Goal: Information Seeking & Learning: Compare options

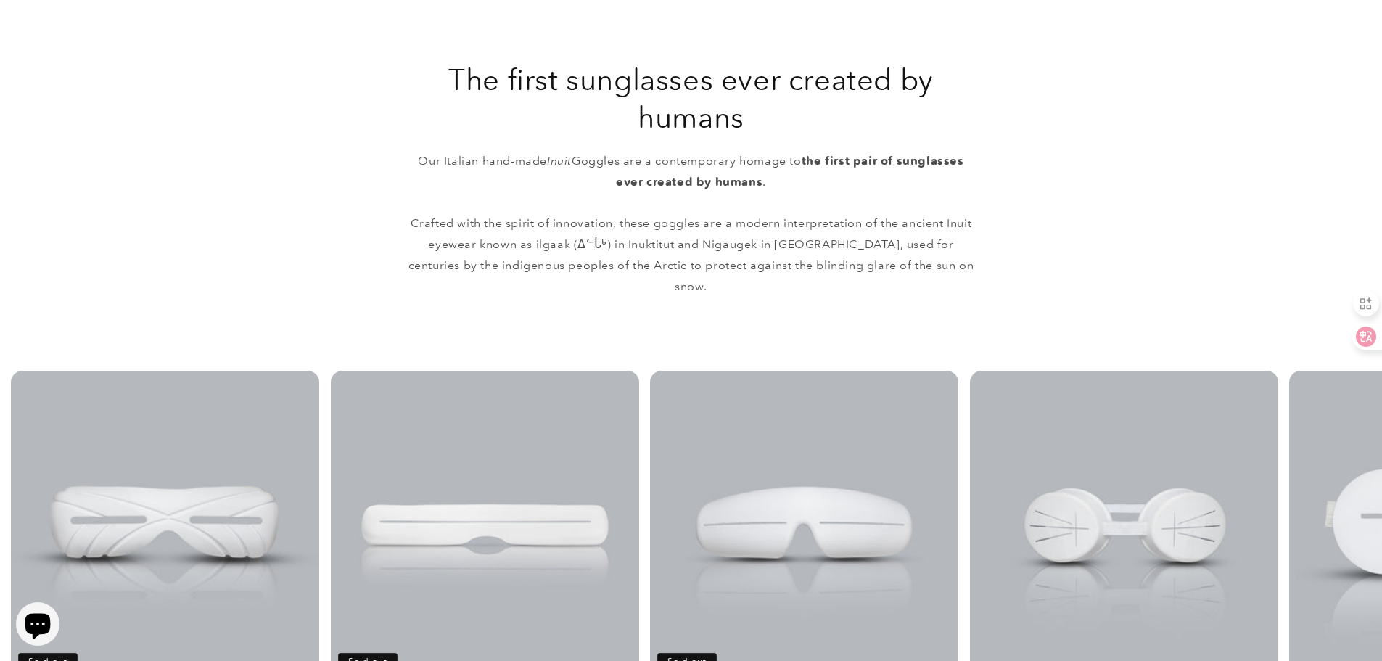
scroll to position [870, 0]
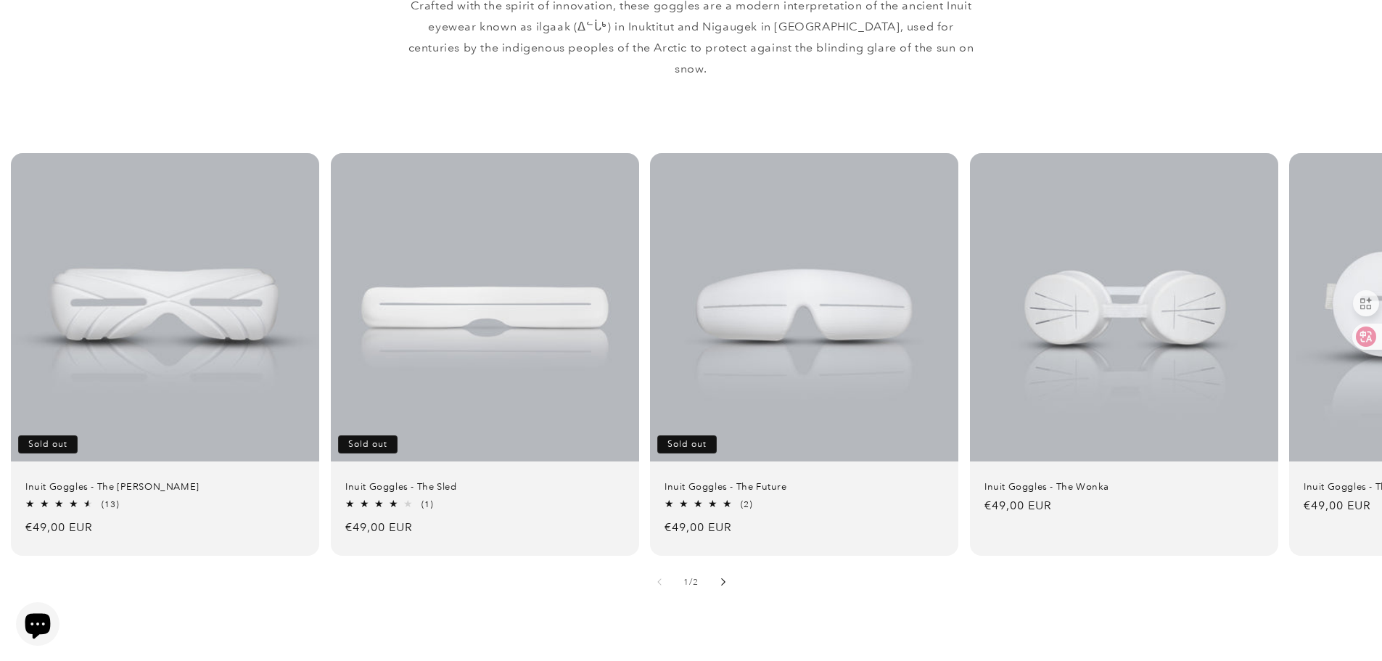
click at [722, 566] on button "Slide right" at bounding box center [723, 582] width 32 height 32
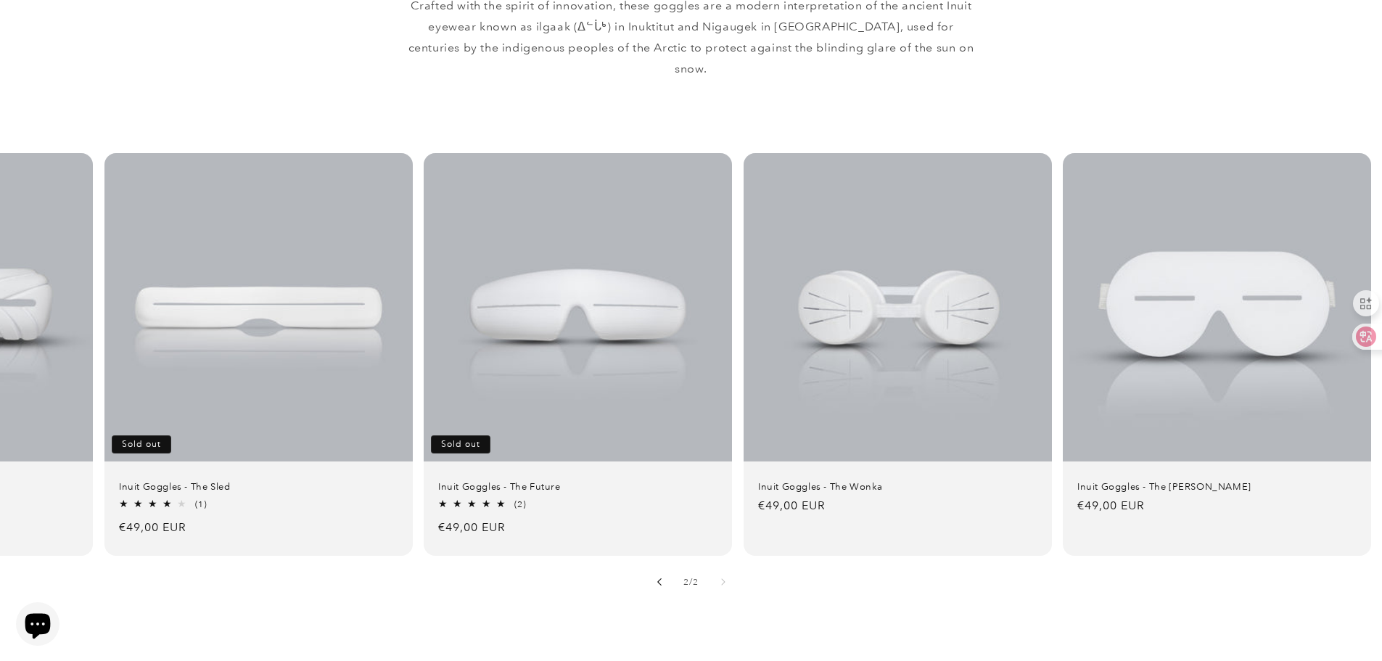
click at [667, 566] on button "Slide left" at bounding box center [659, 582] width 32 height 32
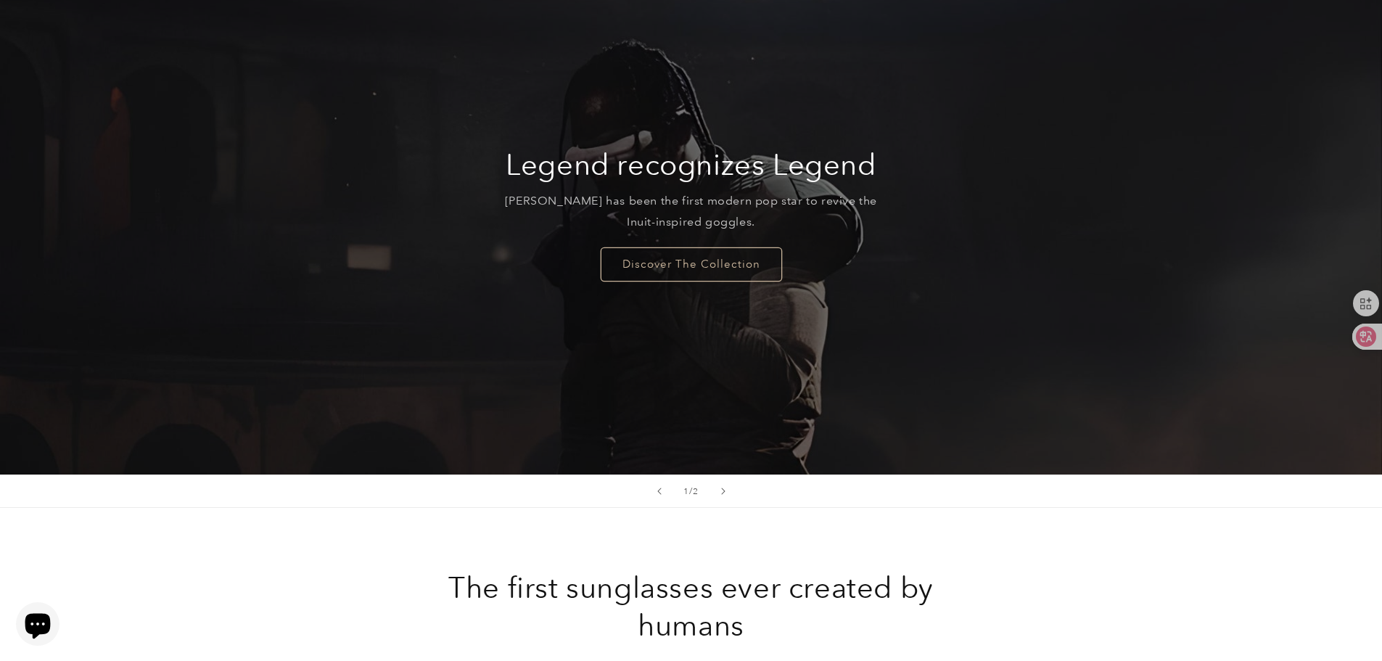
scroll to position [0, 0]
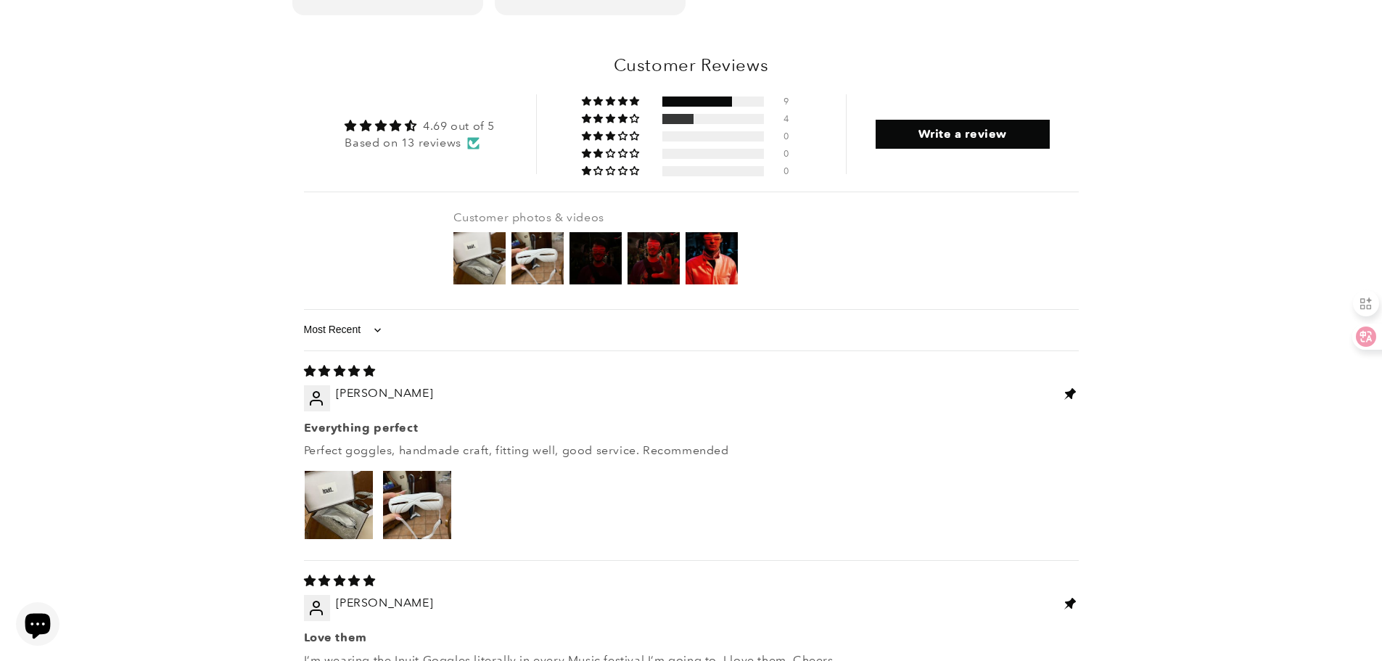
scroll to position [1886, 0]
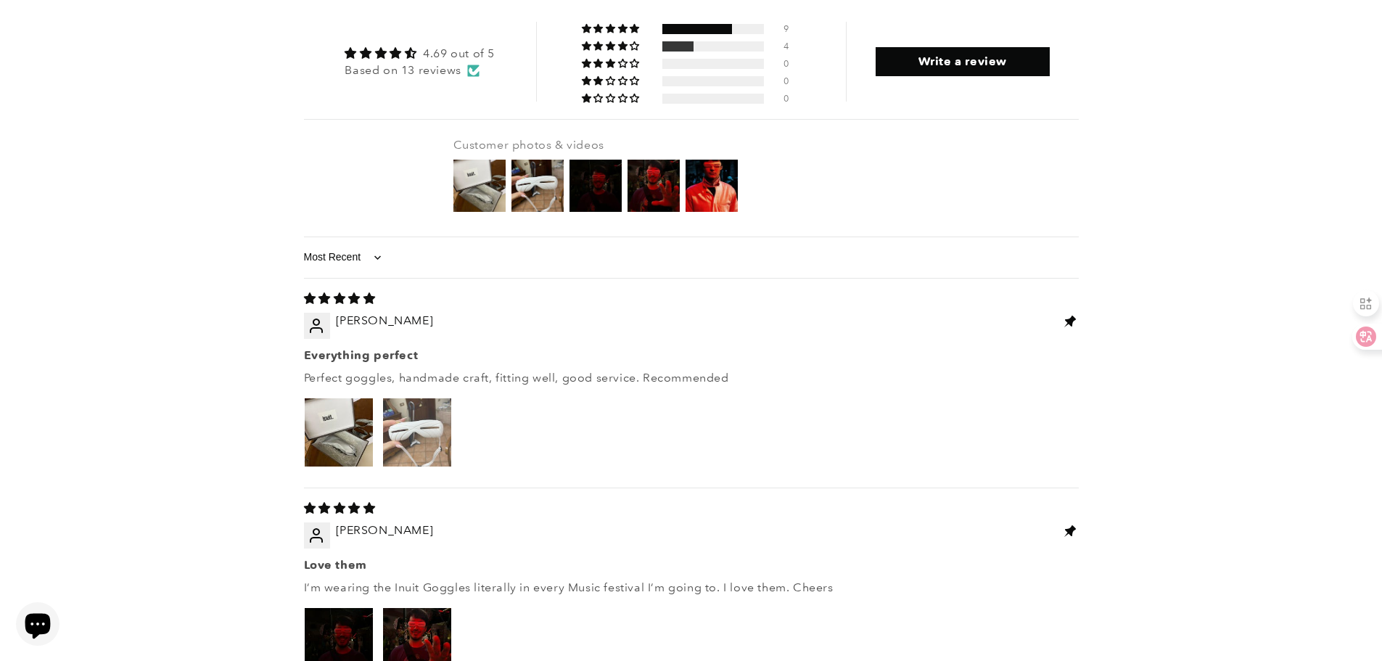
click at [428, 398] on img "Link to user picture 2" at bounding box center [417, 432] width 68 height 68
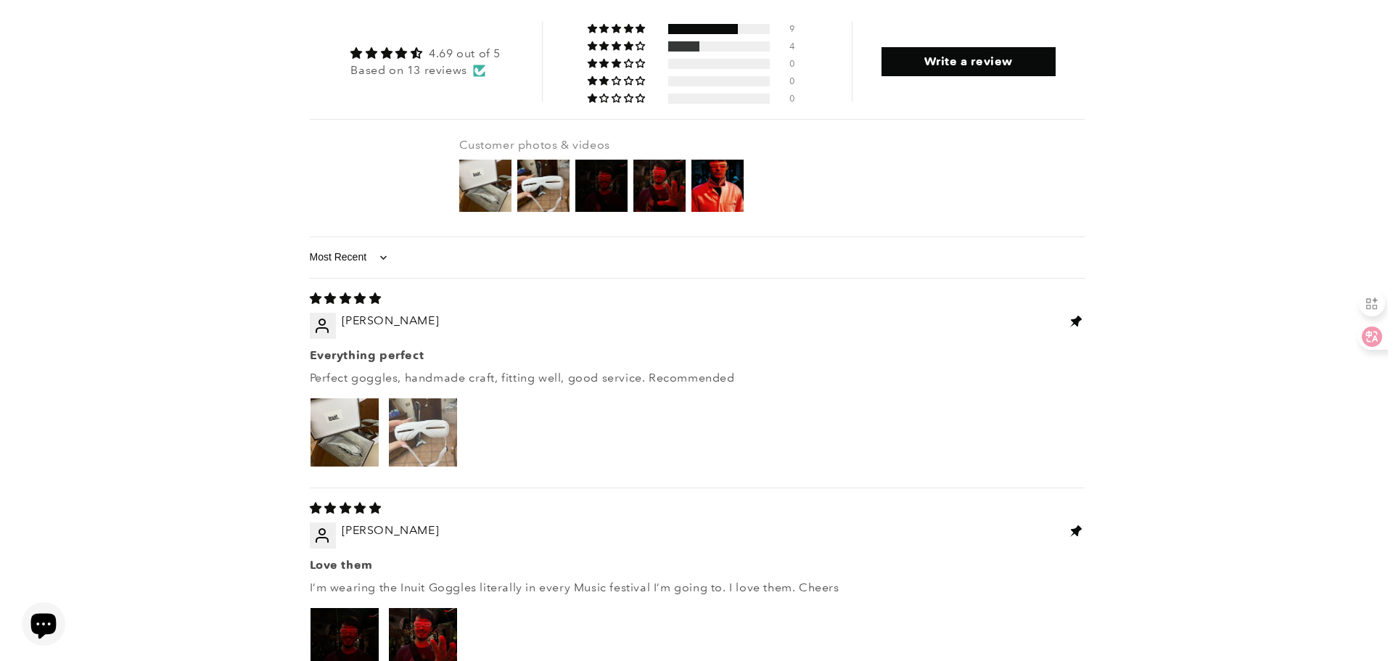
scroll to position [0, 0]
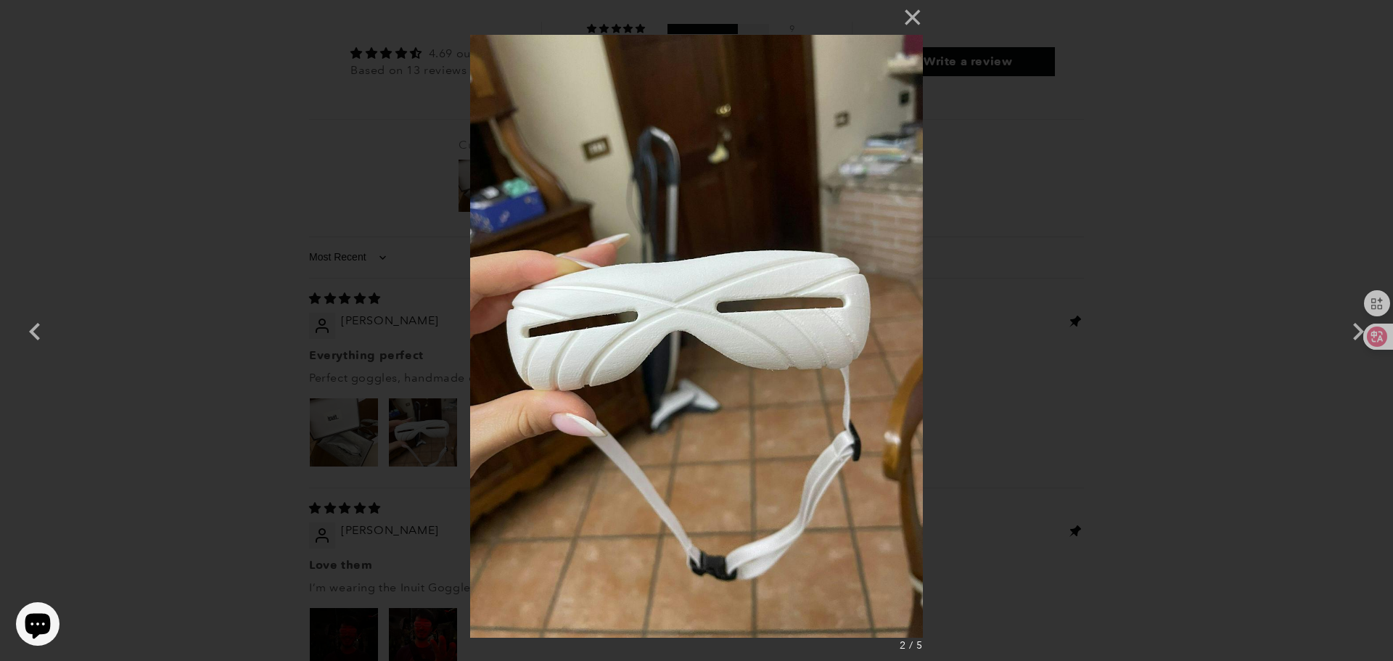
click at [771, 363] on img at bounding box center [696, 330] width 452 height 661
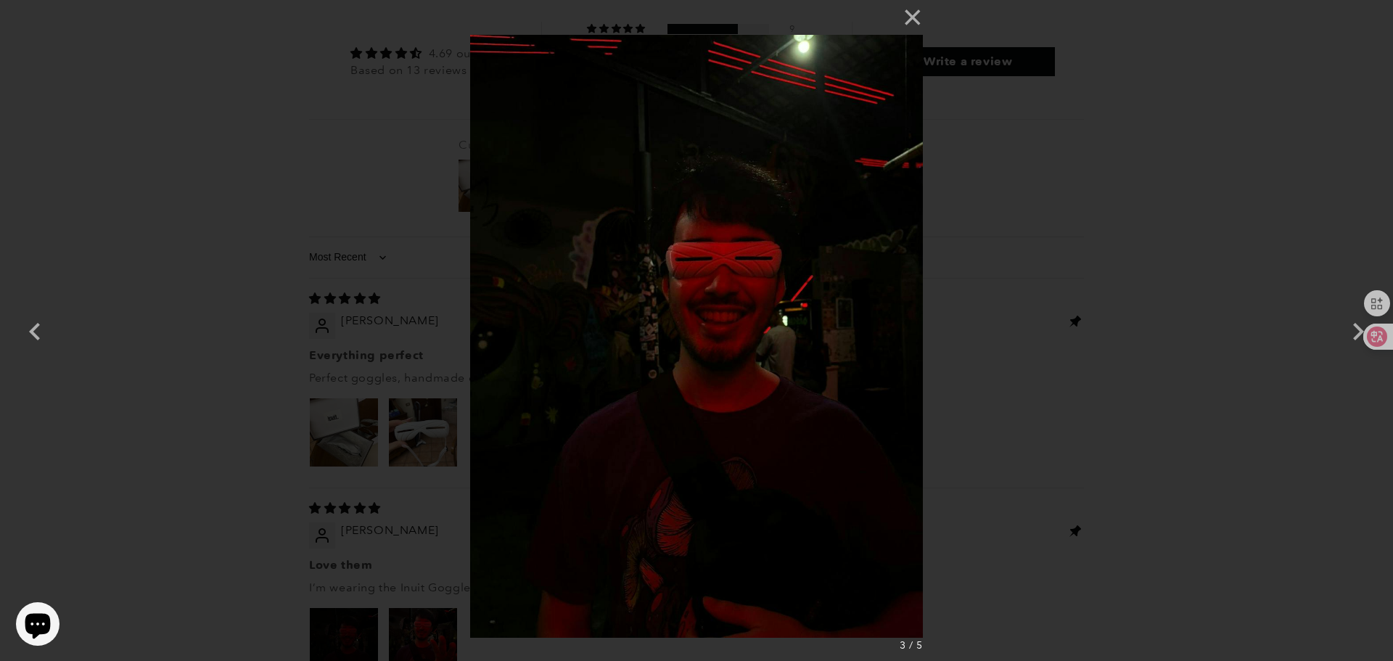
click at [978, 328] on div "× 3 / 5 Loading..." at bounding box center [696, 330] width 1393 height 661
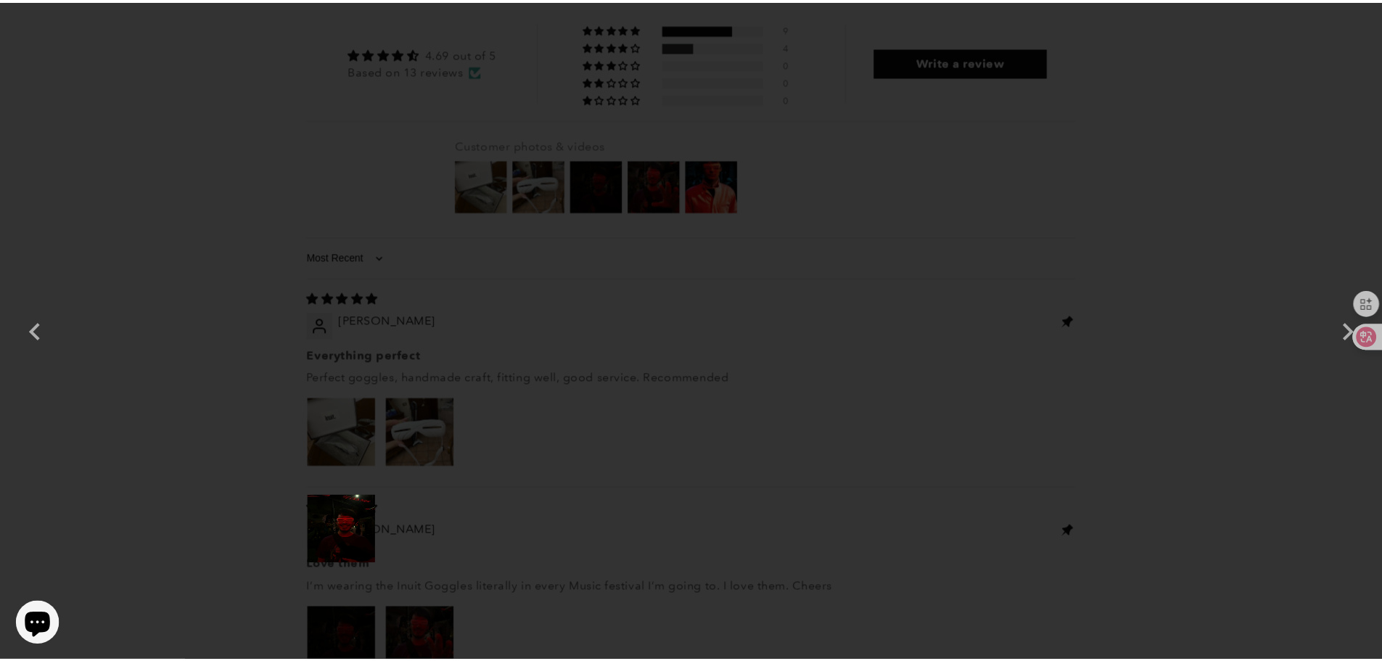
scroll to position [1886, 0]
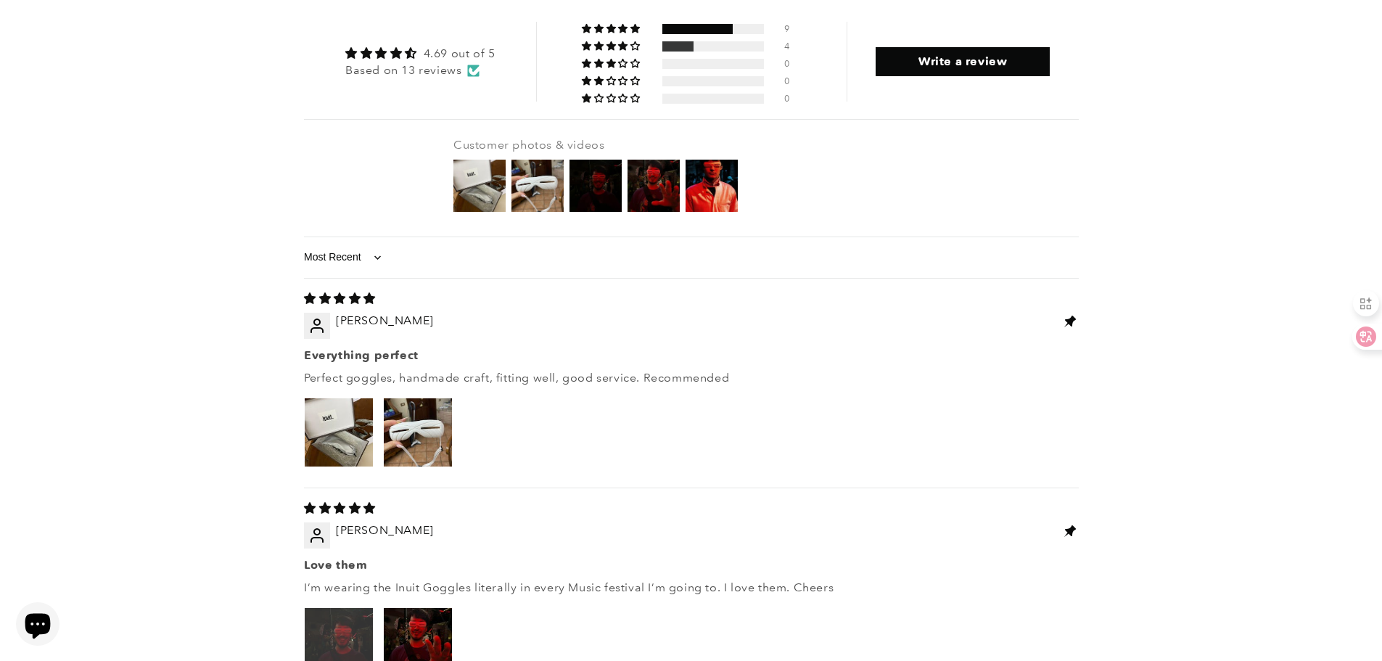
click at [339, 608] on img "Link to user picture 1" at bounding box center [339, 642] width 68 height 68
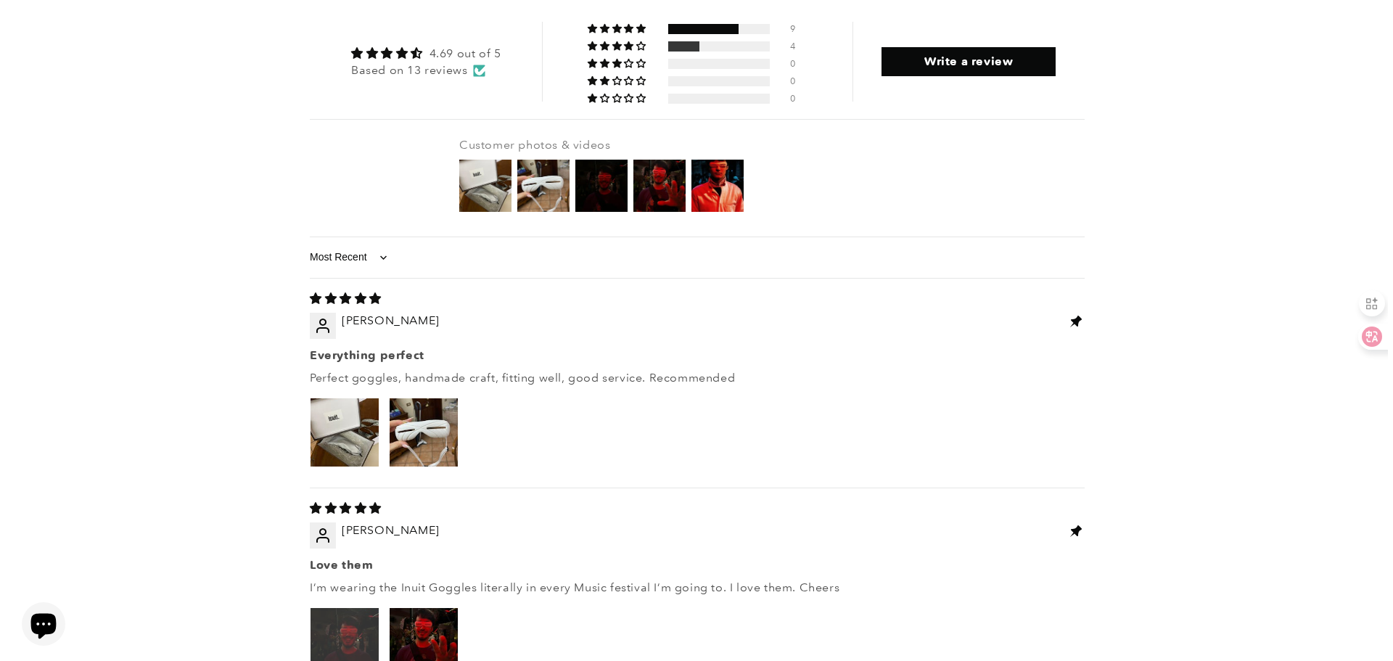
scroll to position [0, 0]
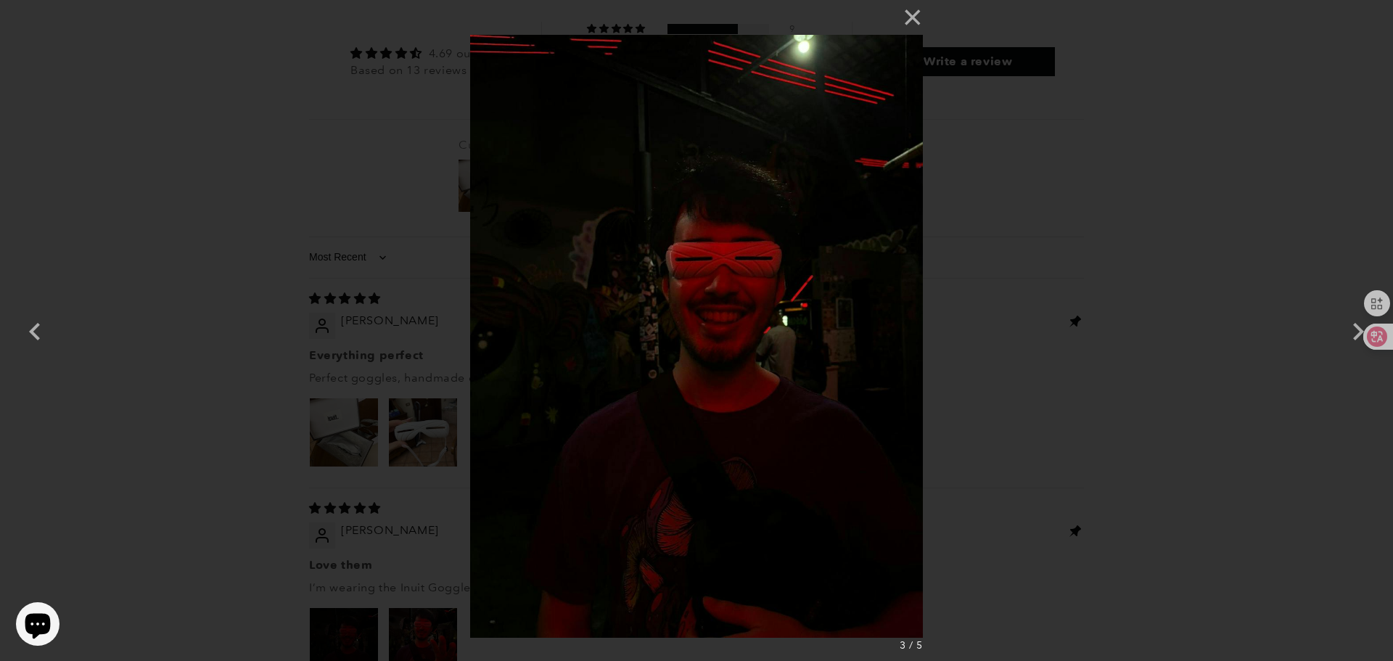
click at [727, 347] on img at bounding box center [696, 330] width 452 height 661
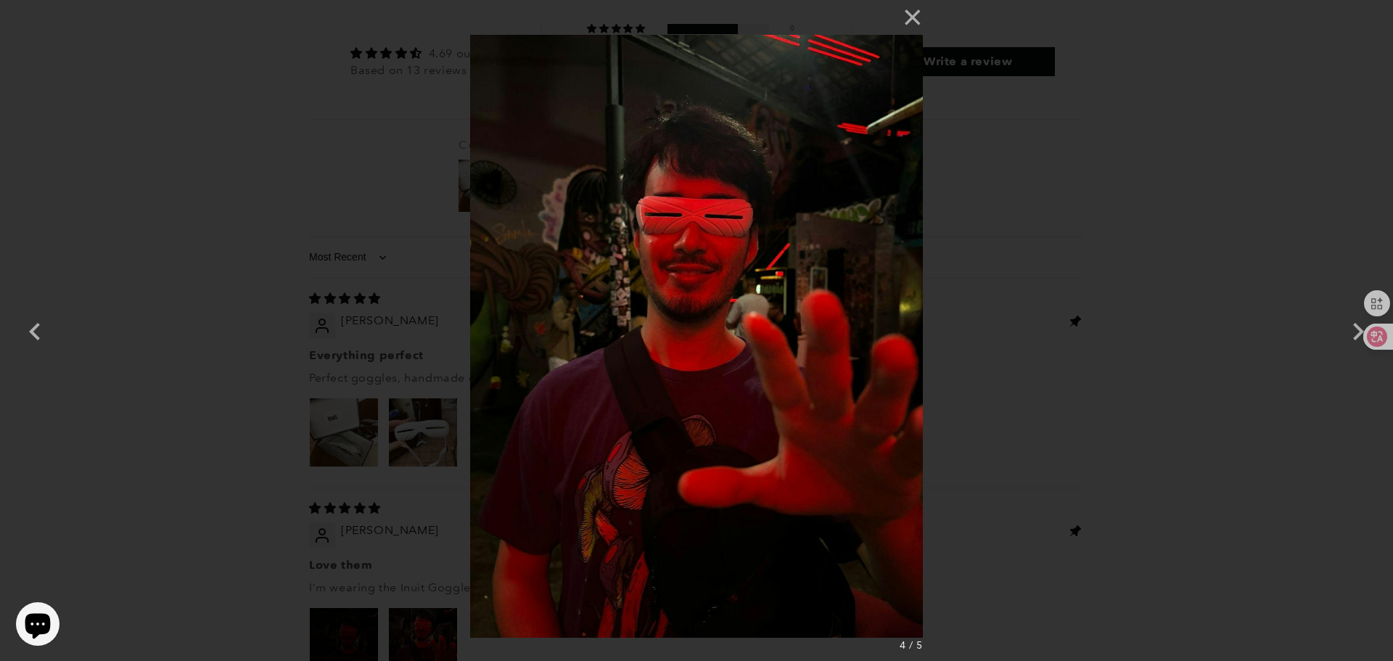
click at [727, 347] on img at bounding box center [696, 330] width 452 height 661
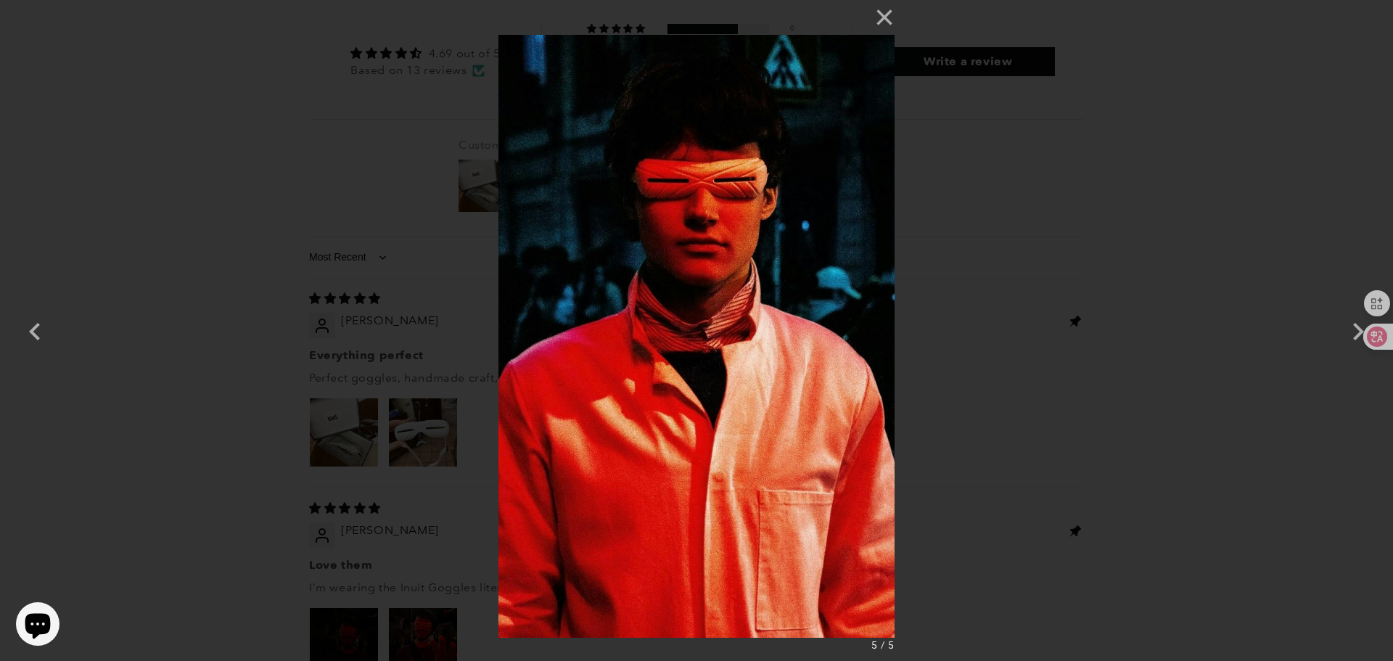
click at [727, 347] on img at bounding box center [696, 330] width 396 height 661
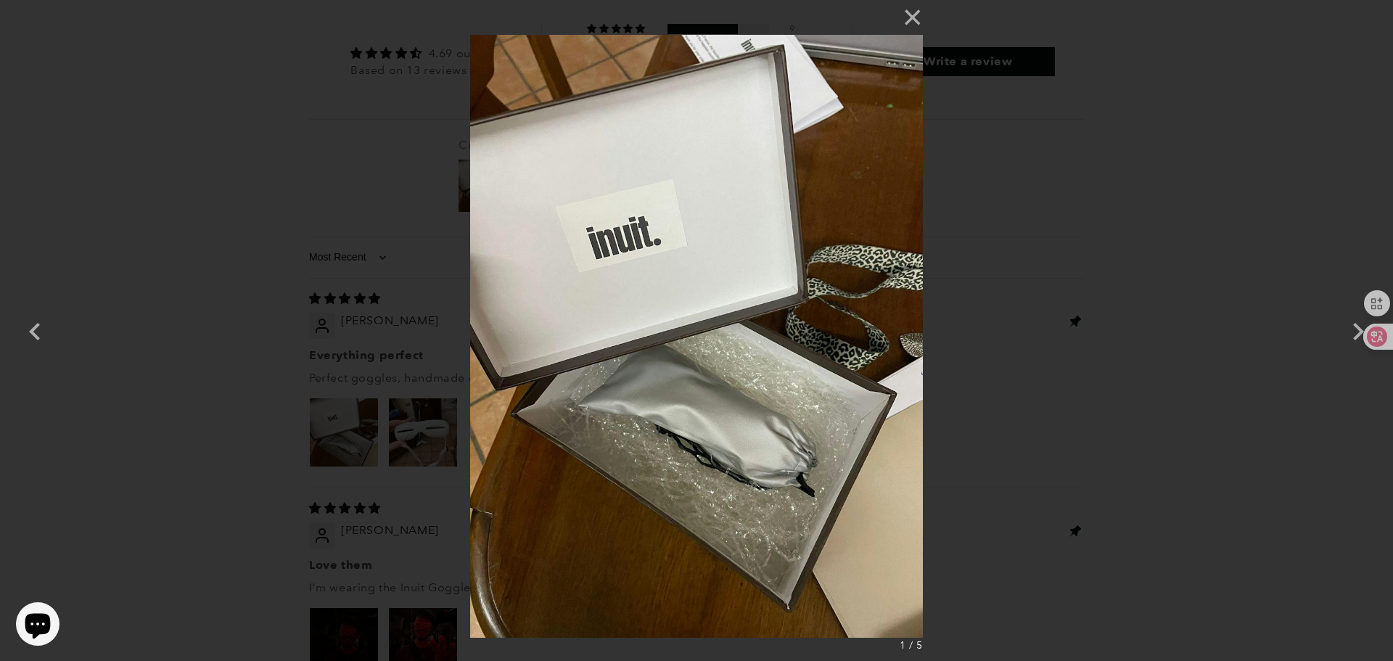
click at [727, 347] on img at bounding box center [696, 330] width 452 height 661
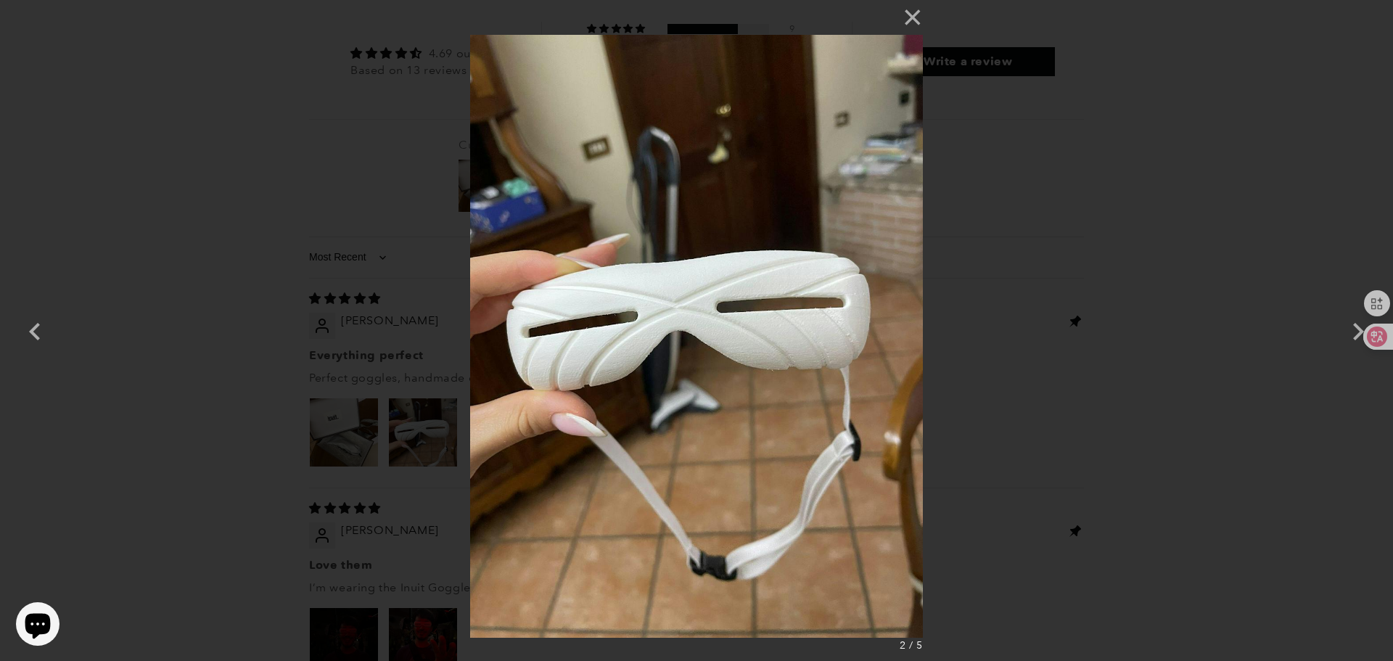
click at [727, 347] on img at bounding box center [696, 330] width 452 height 661
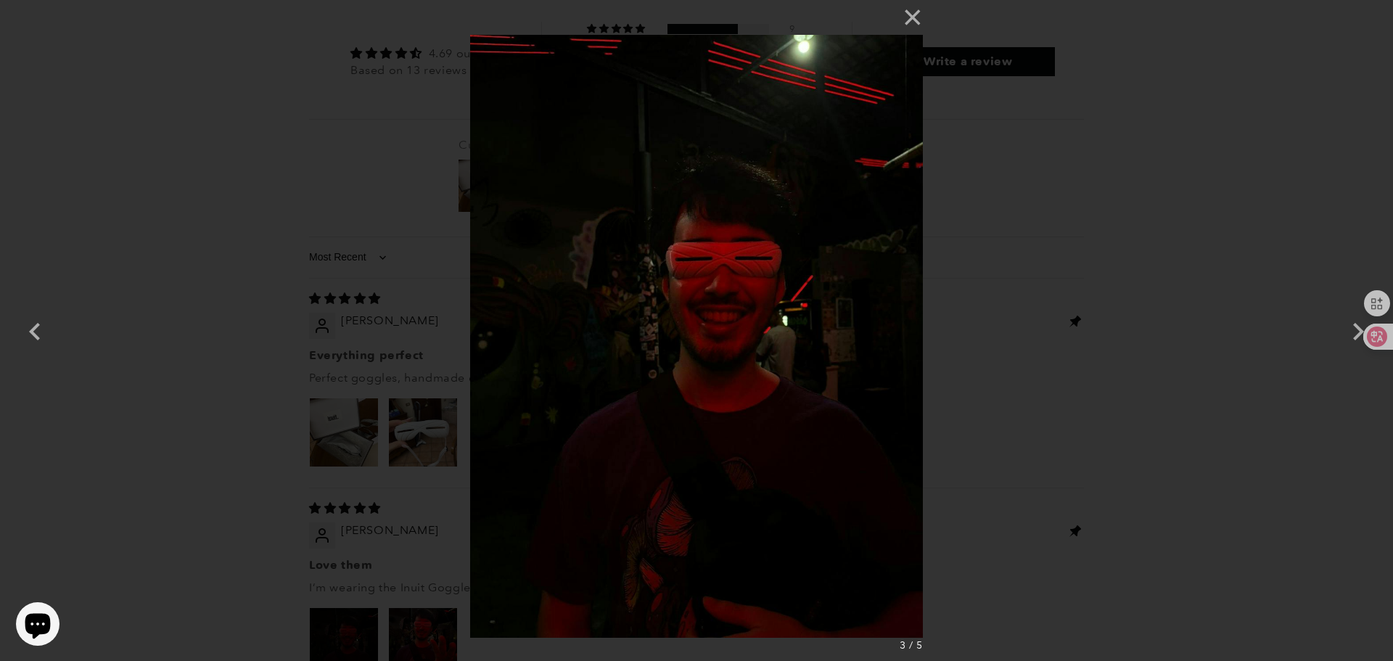
click at [345, 337] on div "× 3 / 5" at bounding box center [696, 330] width 1393 height 661
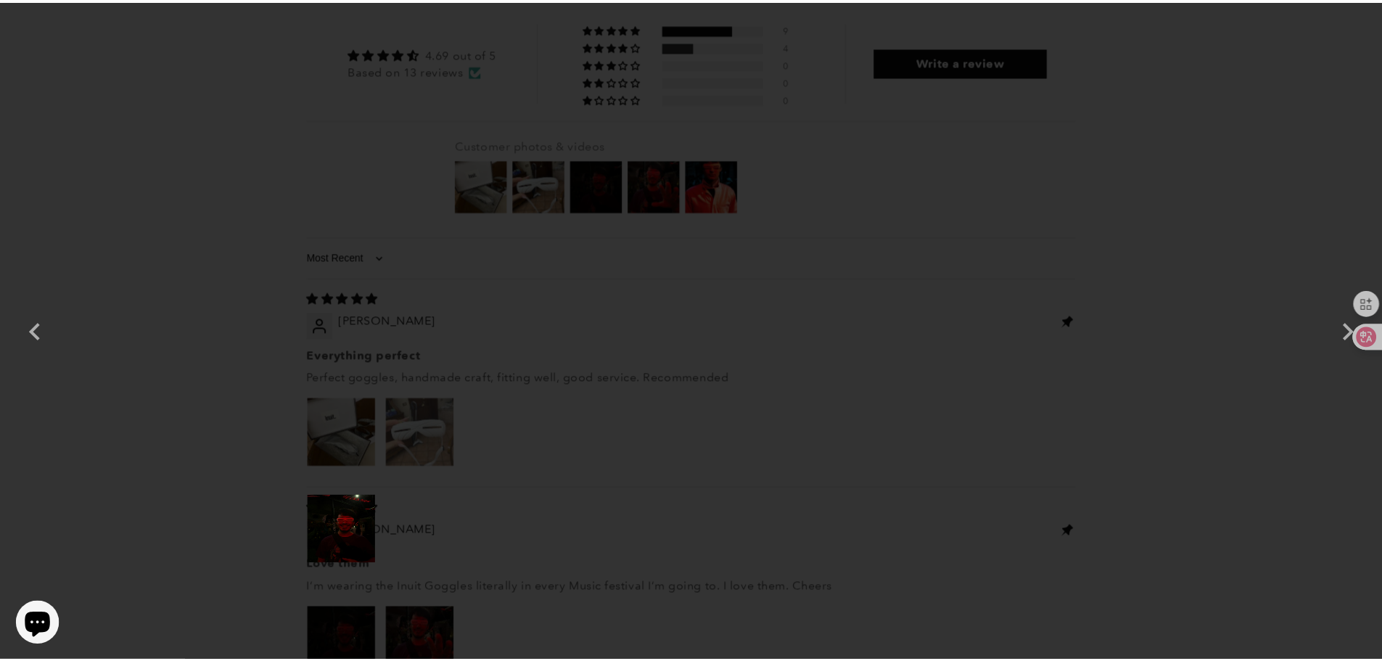
scroll to position [1886, 0]
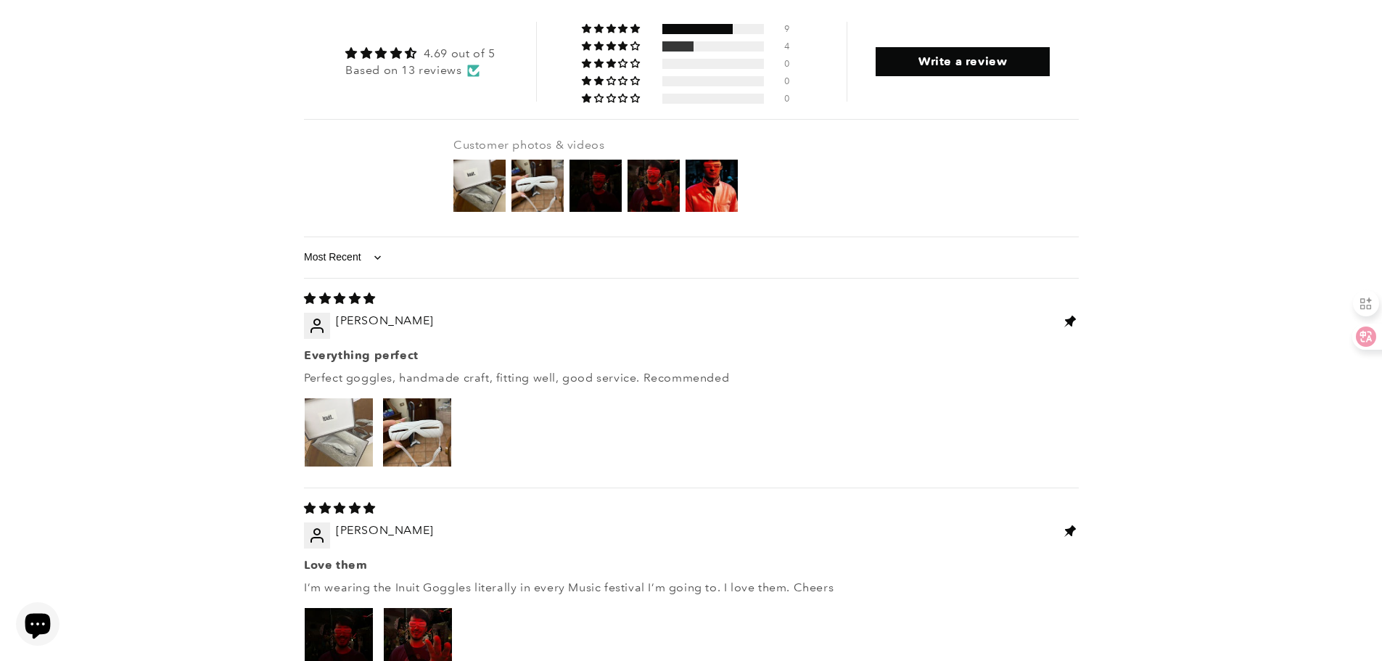
click at [332, 398] on img "Link to user picture 1" at bounding box center [339, 432] width 68 height 68
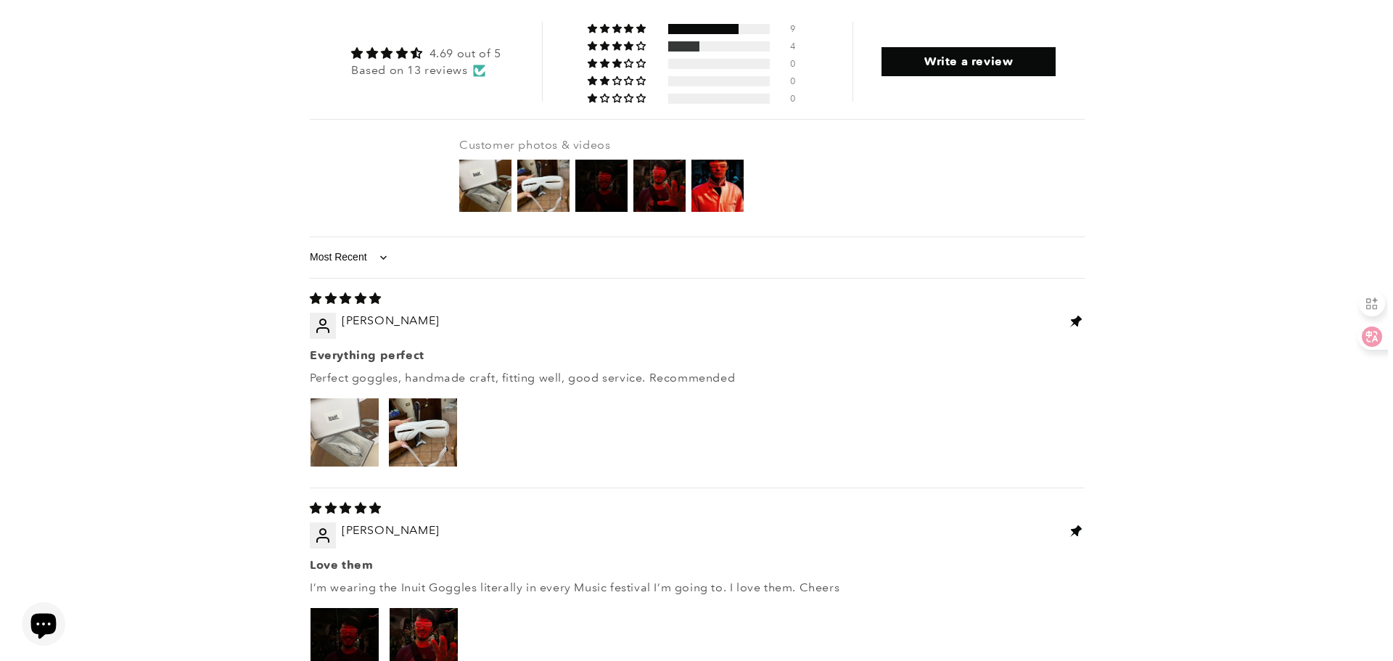
scroll to position [0, 0]
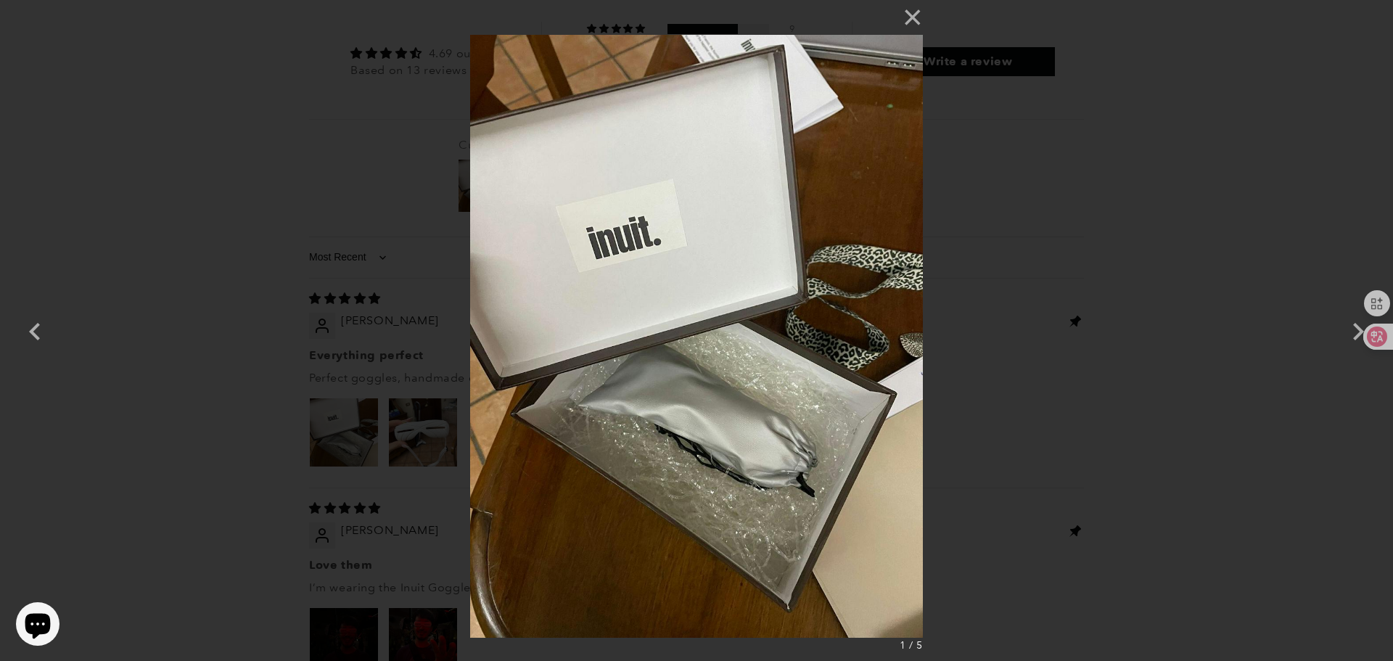
click at [752, 358] on img at bounding box center [696, 330] width 452 height 661
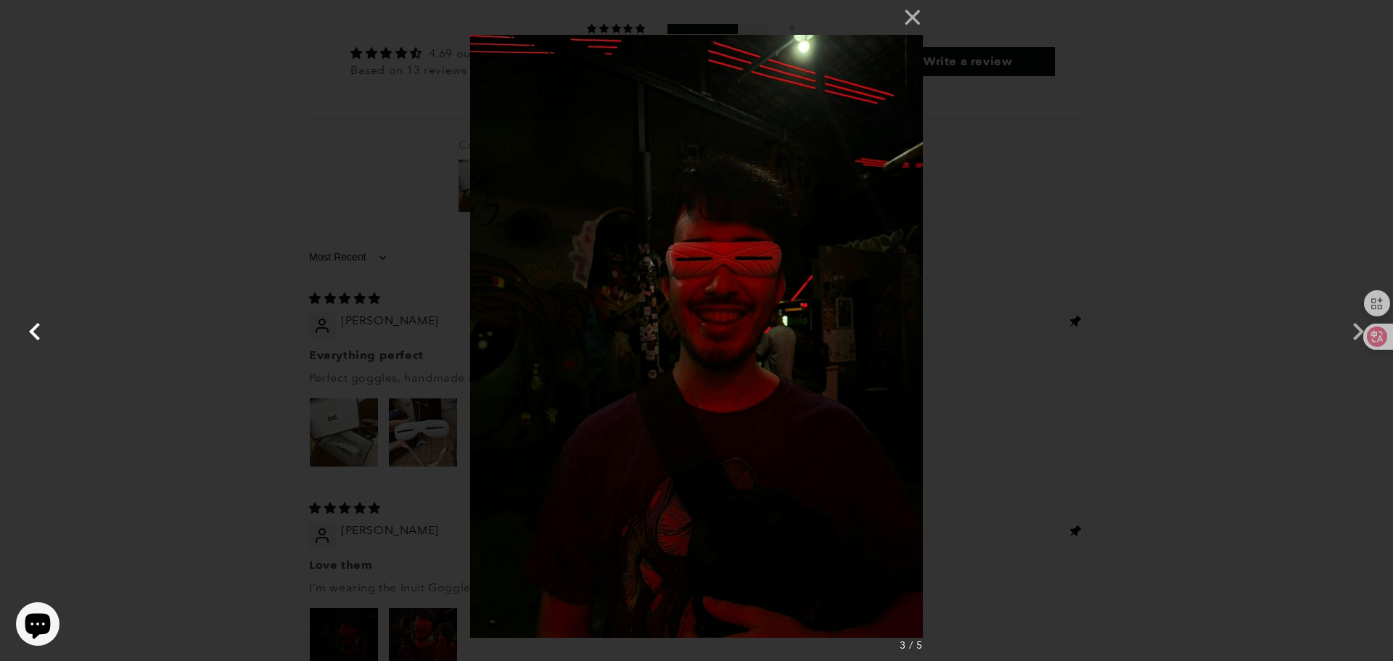
click at [25, 325] on button "button" at bounding box center [34, 330] width 35 height 35
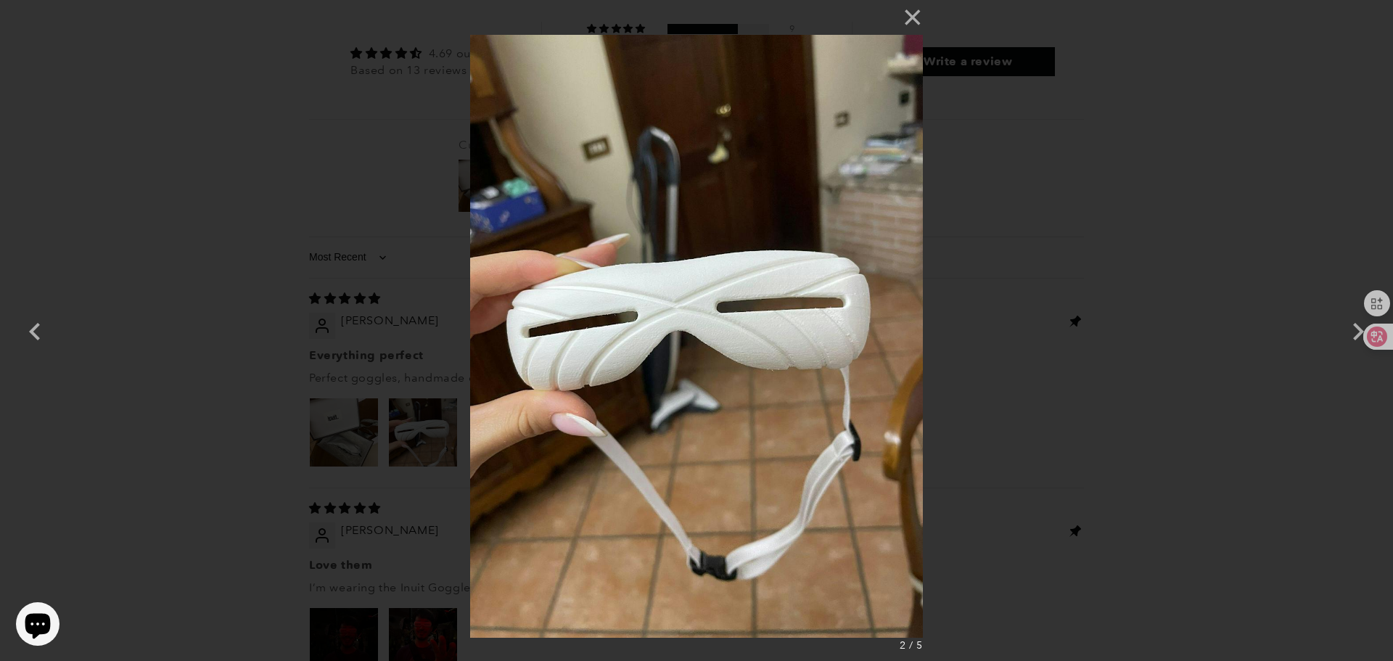
click at [1091, 339] on div "× 2 / 5" at bounding box center [696, 330] width 1393 height 661
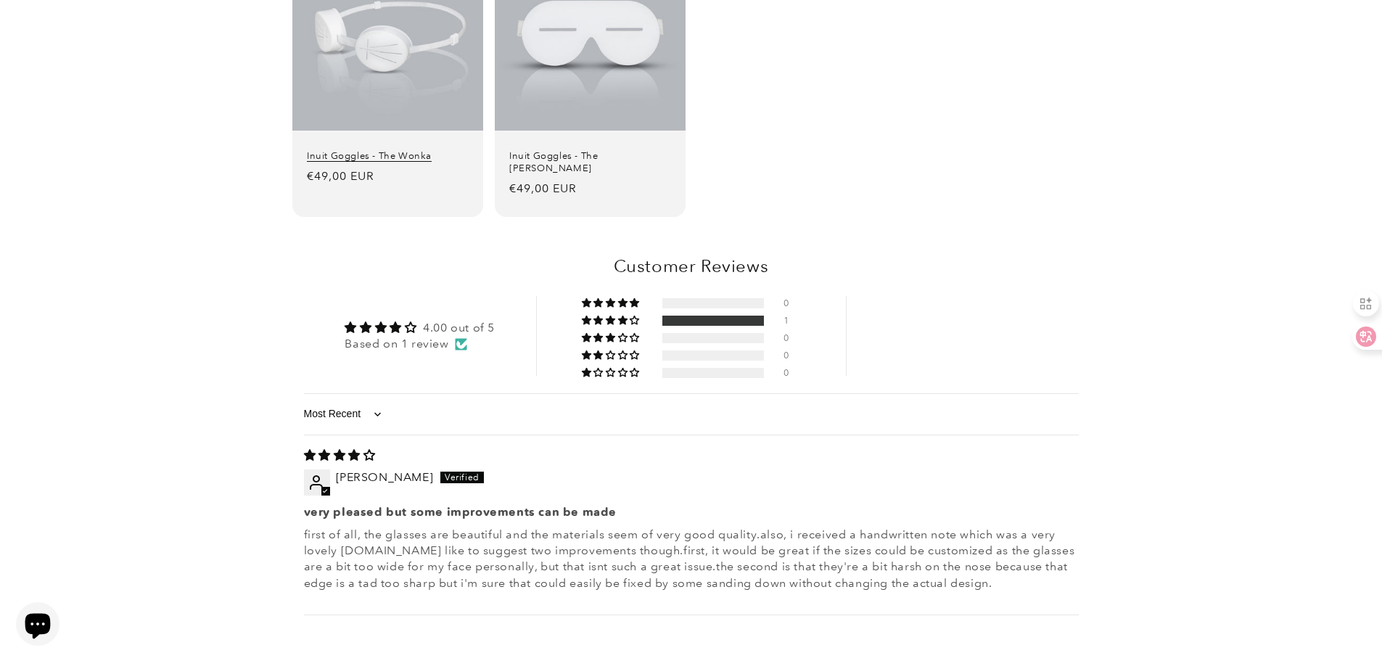
scroll to position [1779, 0]
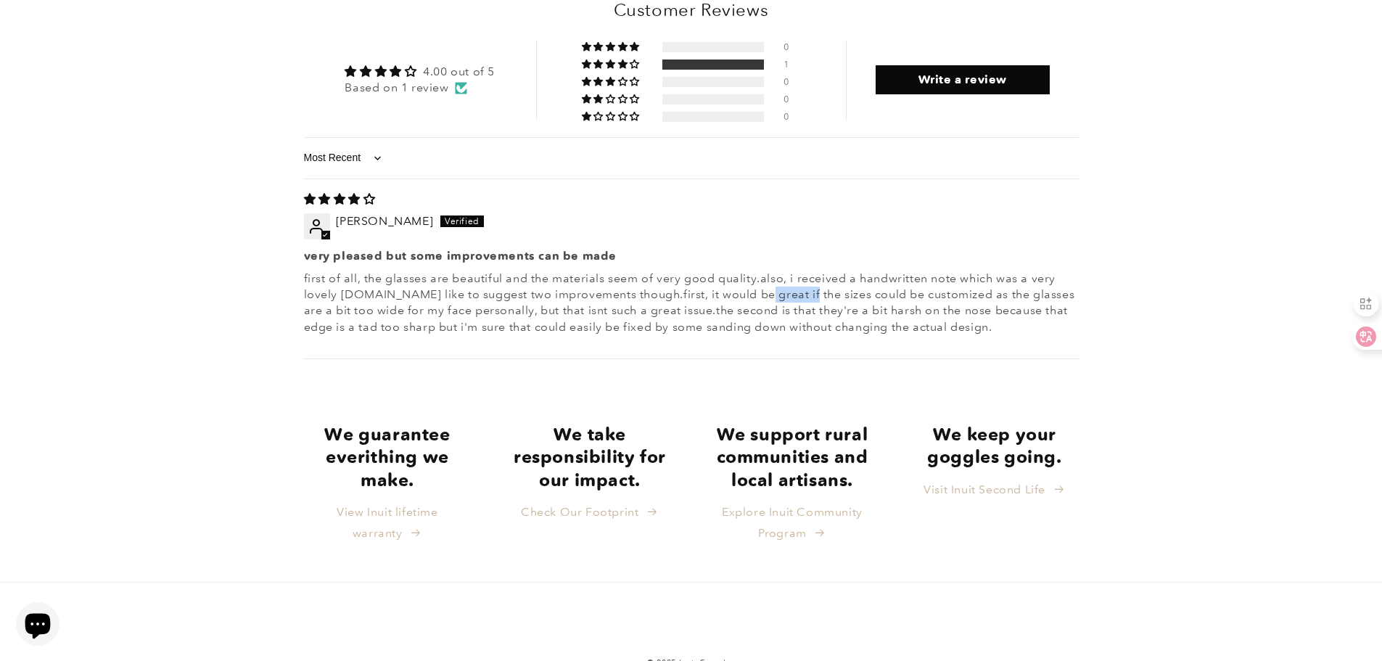
drag, startPoint x: 749, startPoint y: 219, endPoint x: 791, endPoint y: 220, distance: 42.1
click at [791, 271] on p "first of all, the glasses are beautiful and the materials seem of very good qua…" at bounding box center [691, 303] width 775 height 65
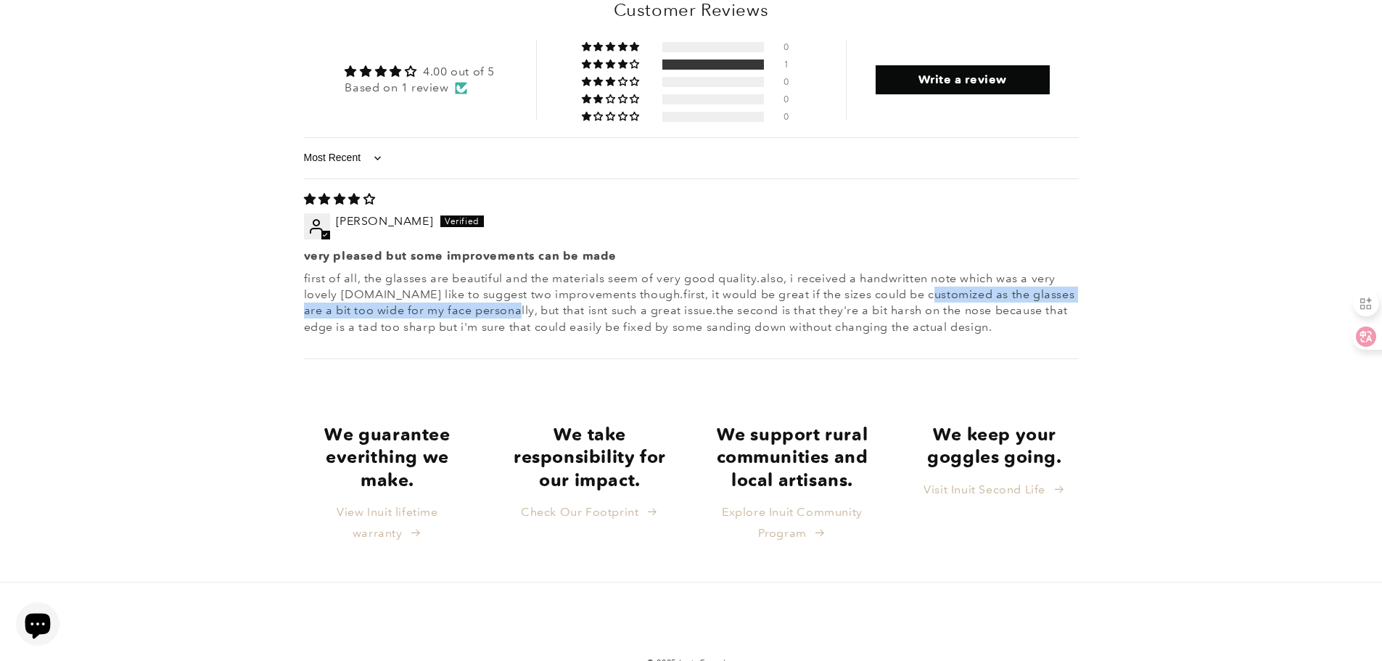
drag, startPoint x: 911, startPoint y: 218, endPoint x: 527, endPoint y: 243, distance: 384.5
click at [498, 271] on p "first of all, the glasses are beautiful and the materials seem of very good qua…" at bounding box center [691, 303] width 775 height 65
drag, startPoint x: 554, startPoint y: 242, endPoint x: 586, endPoint y: 242, distance: 31.9
click at [556, 271] on p "first of all, the glasses are beautiful and the materials seem of very good qua…" at bounding box center [691, 303] width 775 height 65
drag, startPoint x: 617, startPoint y: 234, endPoint x: 630, endPoint y: 236, distance: 12.4
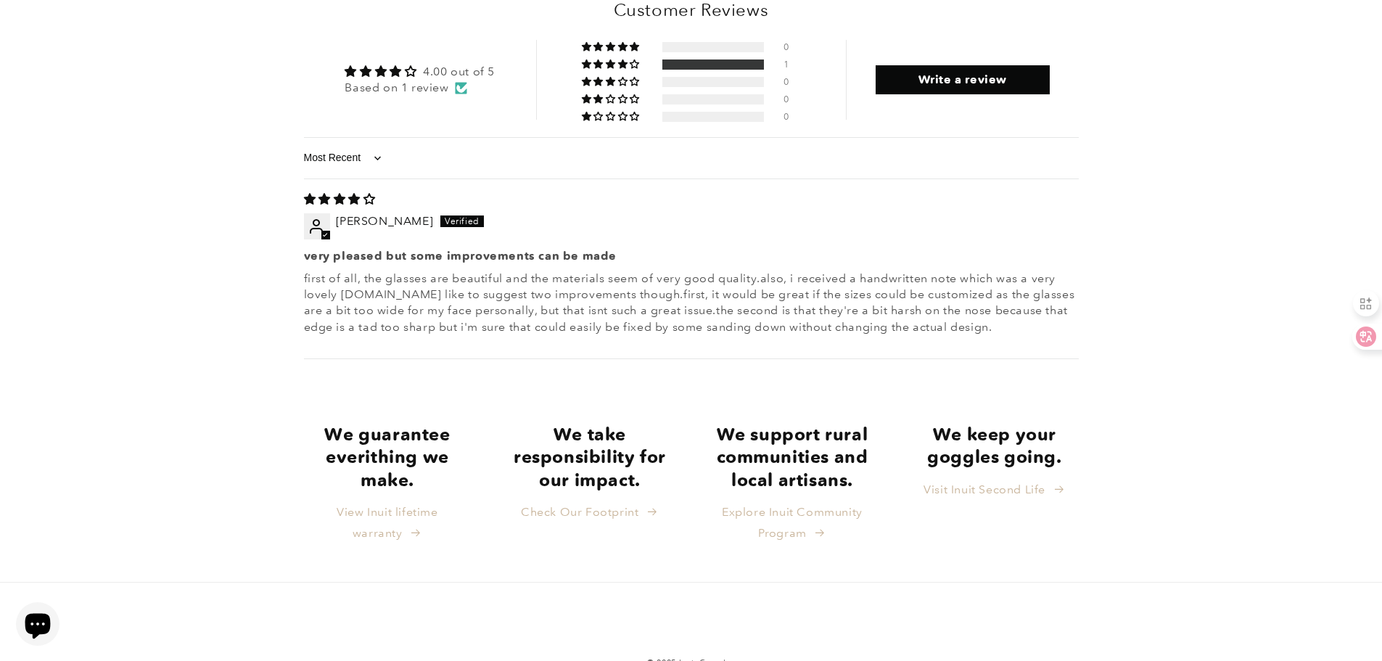
click at [618, 271] on p "first of all, the glasses are beautiful and the materials seem of very good qua…" at bounding box center [691, 303] width 775 height 65
drag, startPoint x: 630, startPoint y: 236, endPoint x: 657, endPoint y: 236, distance: 27.6
click at [657, 271] on p "first of all, the glasses are beautiful and the materials seem of very good qua…" at bounding box center [691, 303] width 775 height 65
click at [690, 271] on p "first of all, the glasses are beautiful and the materials seem of very good qua…" at bounding box center [691, 303] width 775 height 65
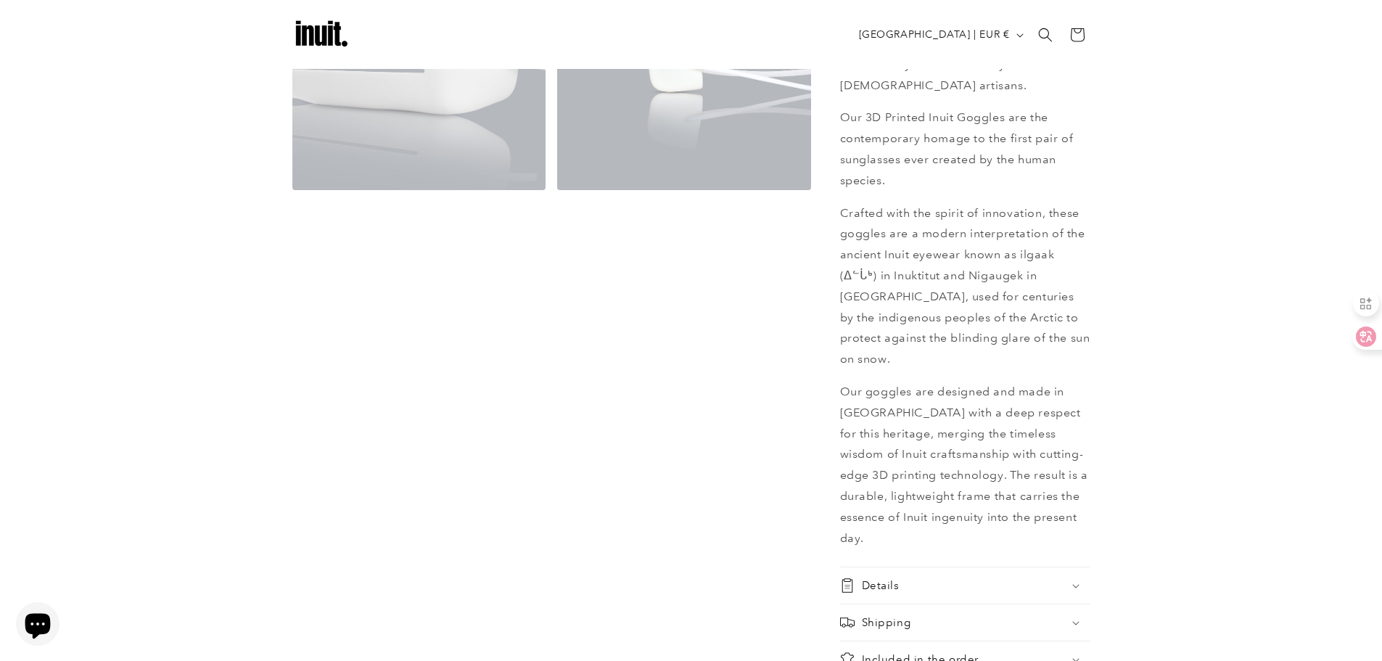
scroll to position [401, 0]
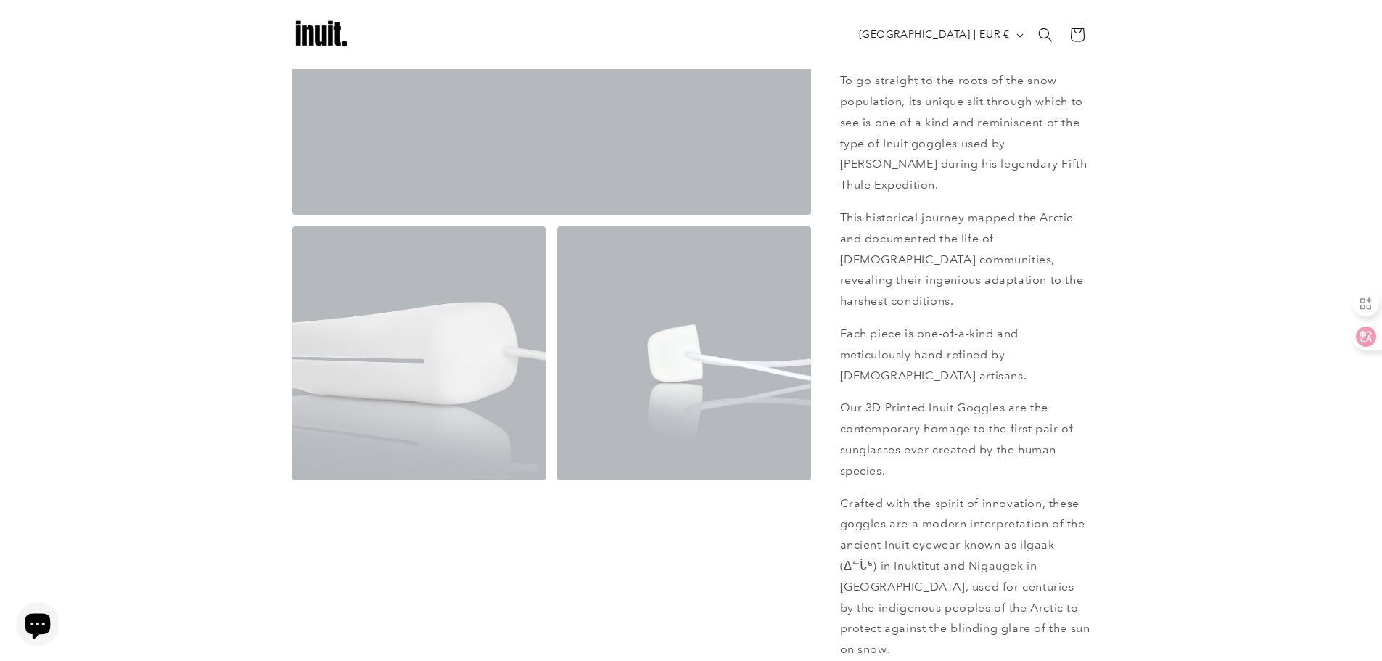
drag, startPoint x: 704, startPoint y: 292, endPoint x: 639, endPoint y: 288, distance: 64.7
click at [557, 480] on button "Open media 3 in modal" at bounding box center [557, 480] width 0 height 0
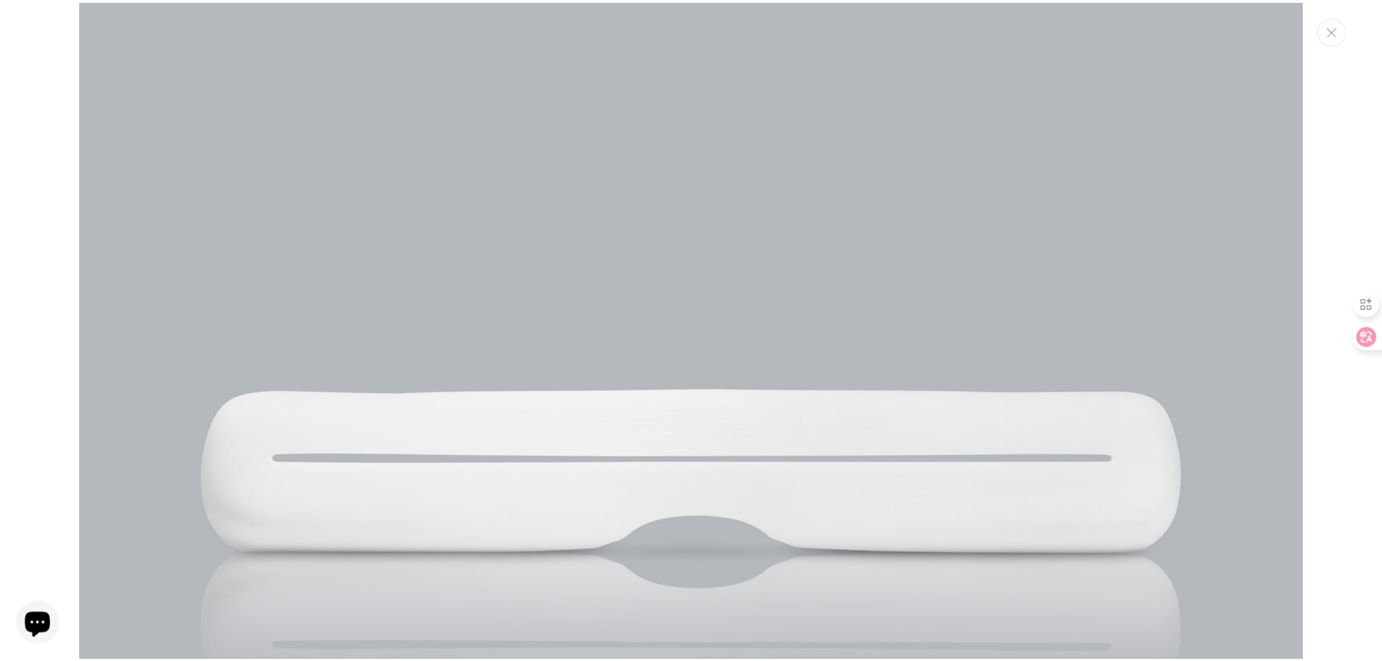
scroll to position [0, 0]
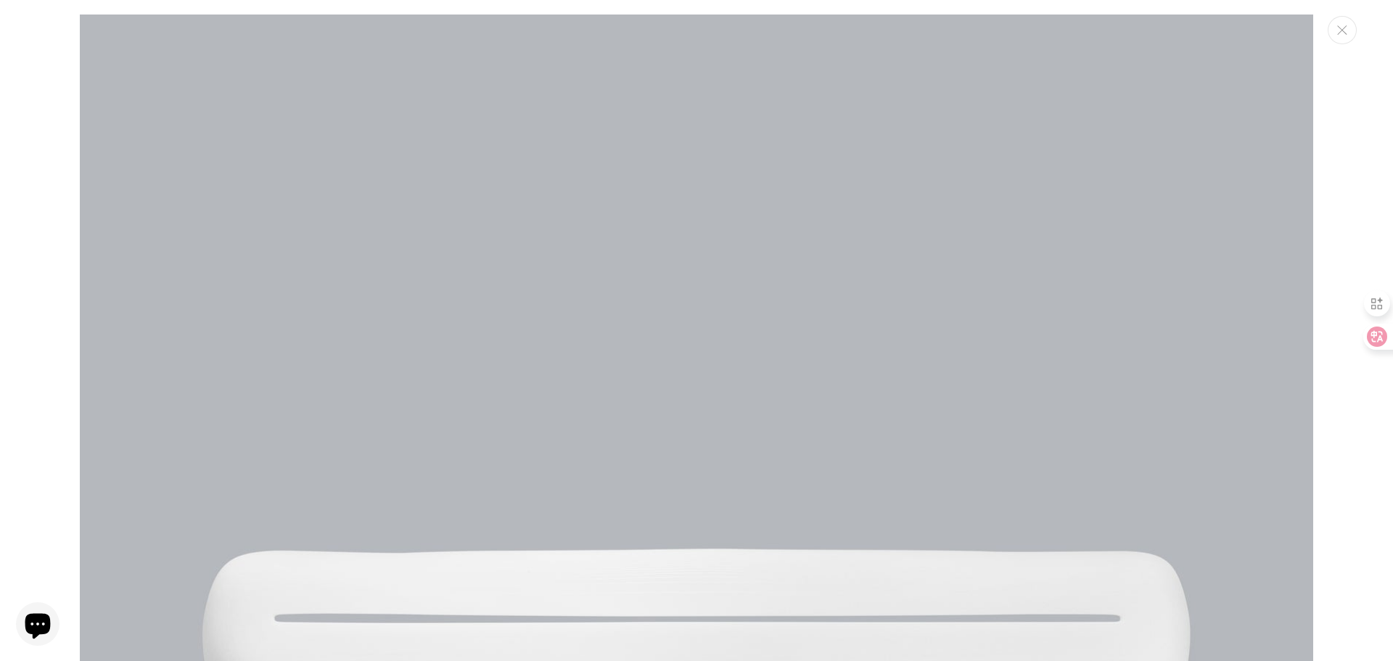
click at [662, 331] on img "Media gallery" at bounding box center [696, 631] width 1233 height 1233
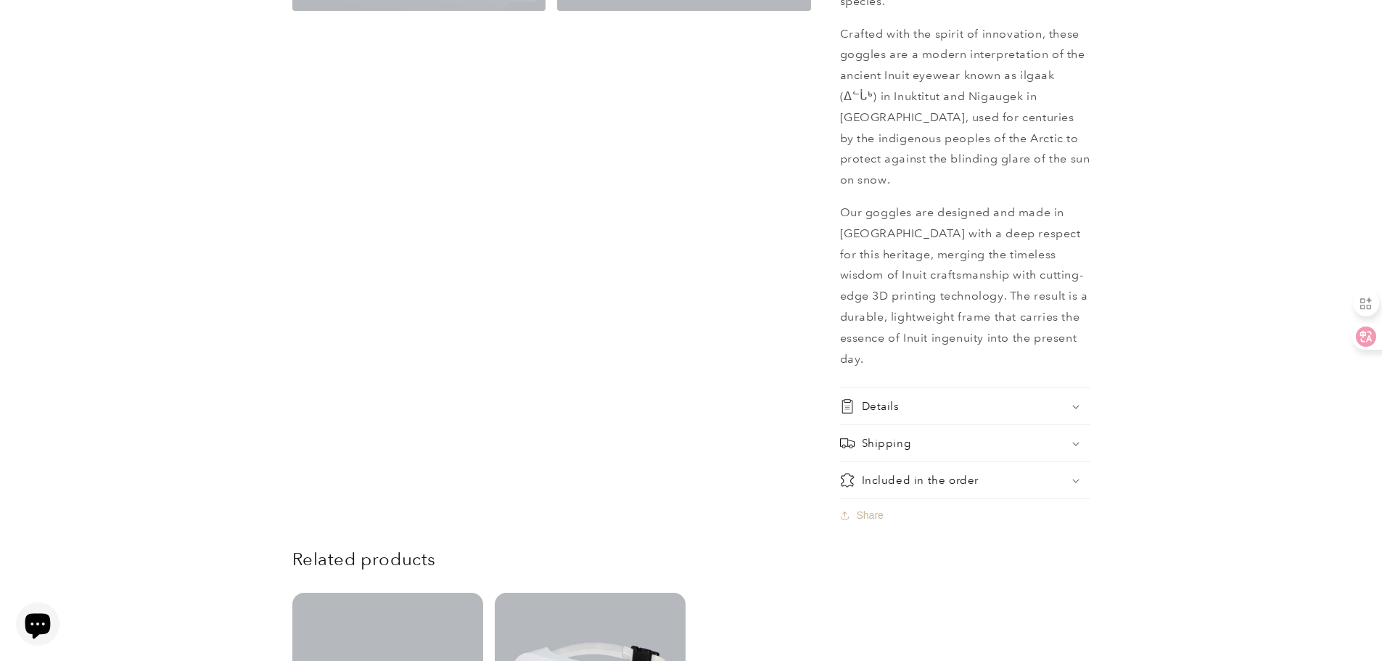
scroll to position [1088, 0]
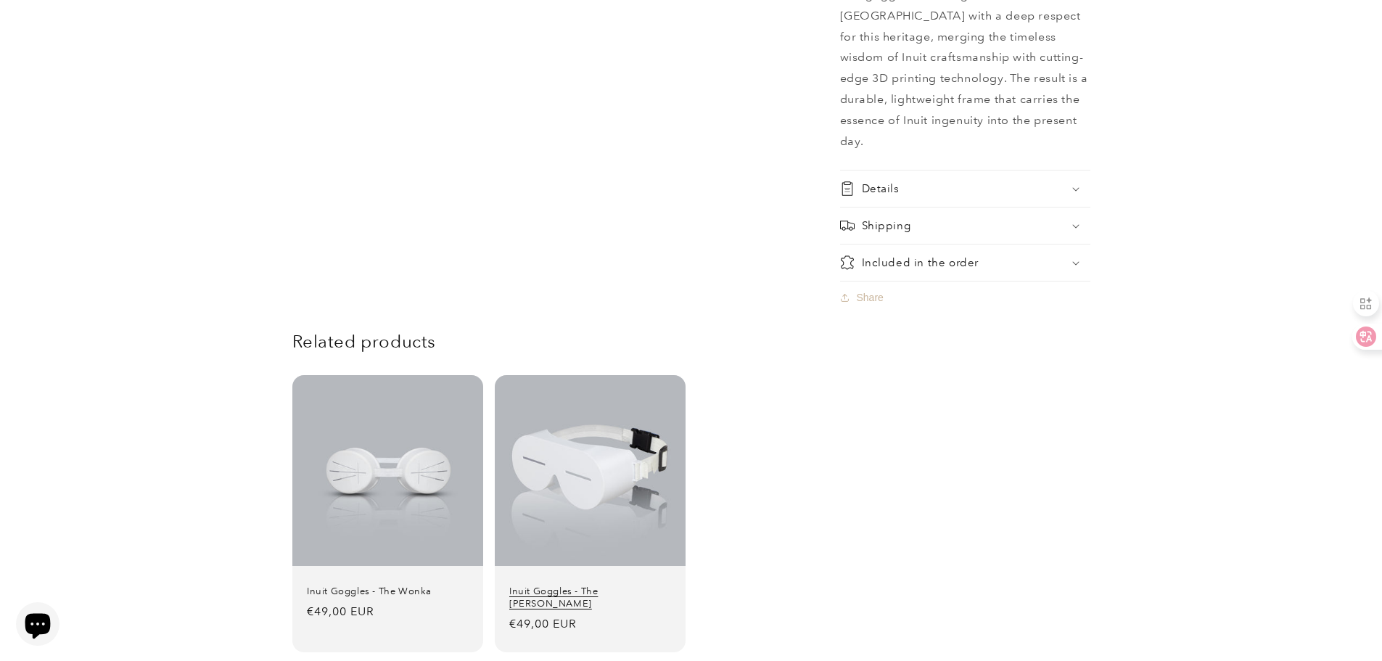
click at [593, 585] on link "Inuit Goggles - The [PERSON_NAME]" at bounding box center [590, 597] width 162 height 25
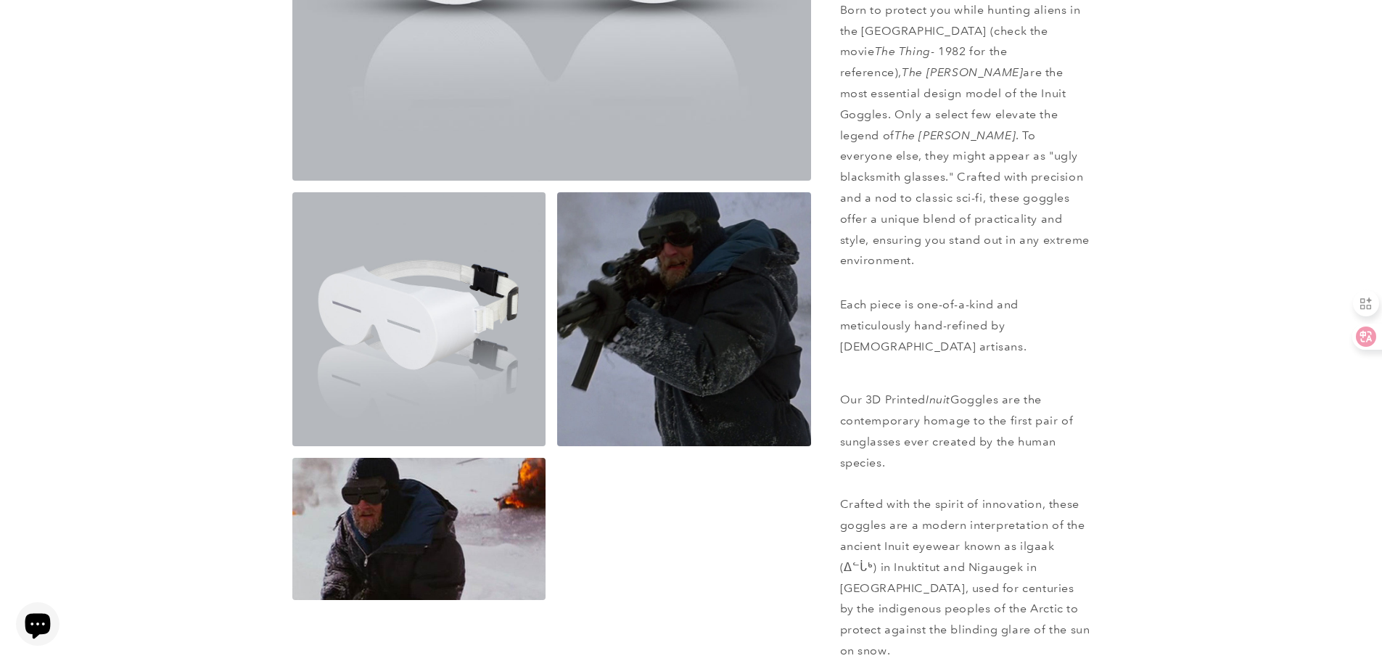
scroll to position [508, 0]
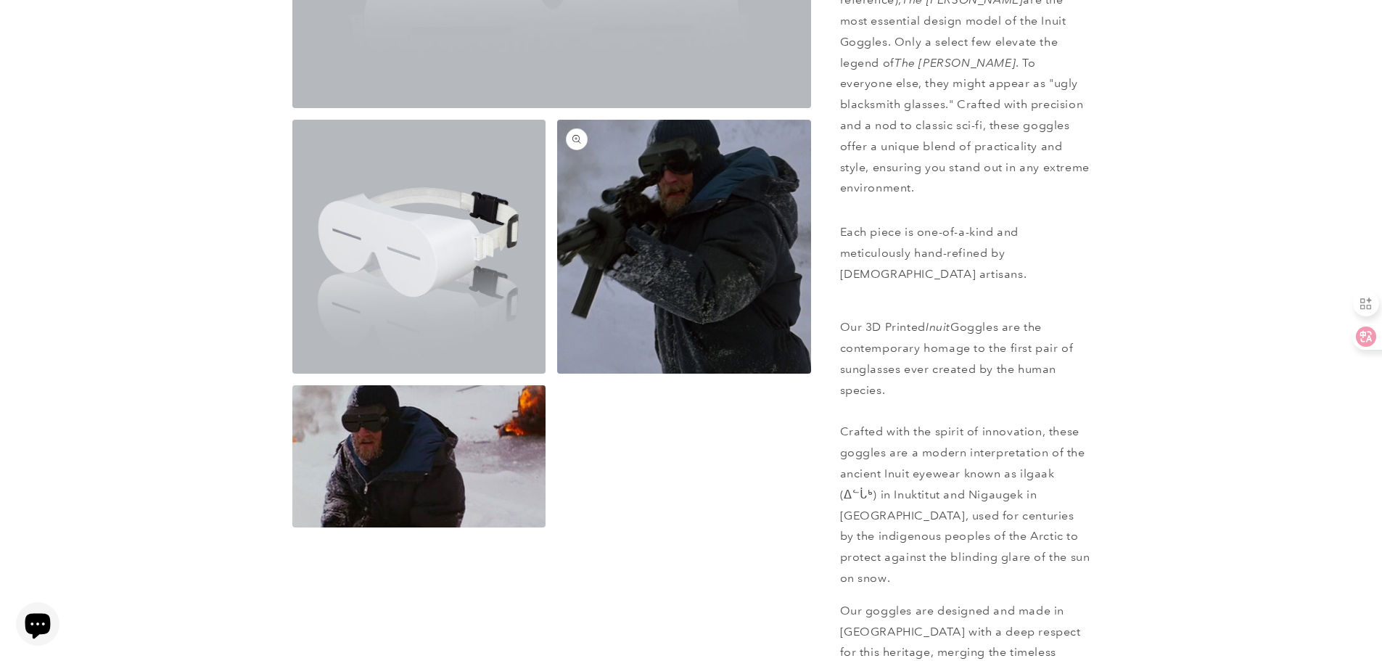
click at [557, 374] on button "Open media 3 in modal" at bounding box center [557, 374] width 0 height 0
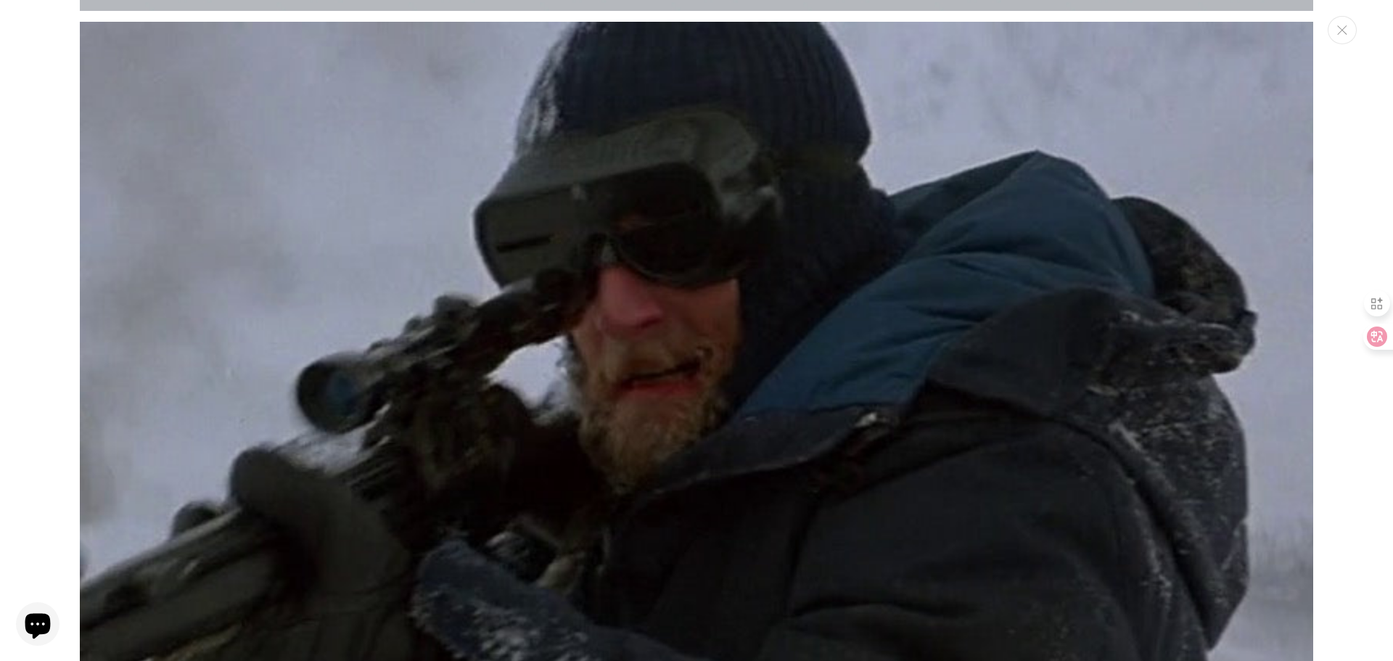
drag, startPoint x: 1346, startPoint y: 36, endPoint x: 1120, endPoint y: 3, distance: 228.1
click at [1344, 36] on button "Close" at bounding box center [1341, 30] width 29 height 28
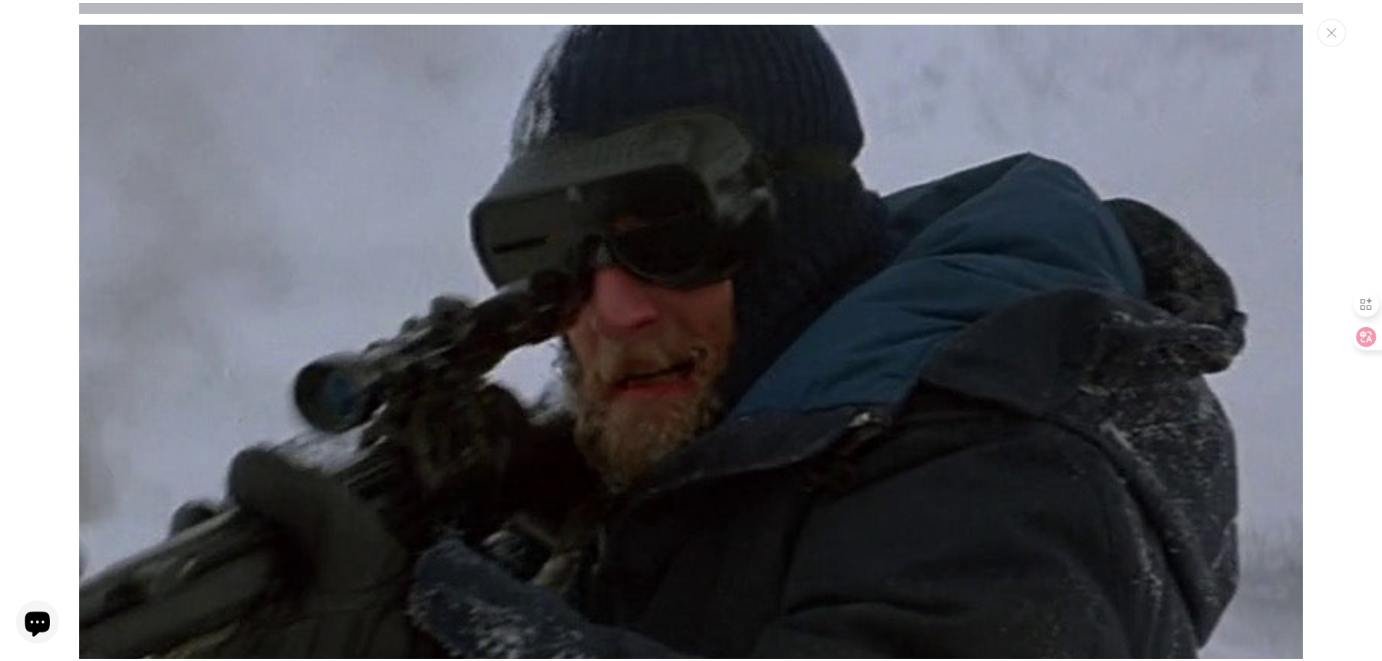
scroll to position [2459, 0]
